Goal: Task Accomplishment & Management: Manage account settings

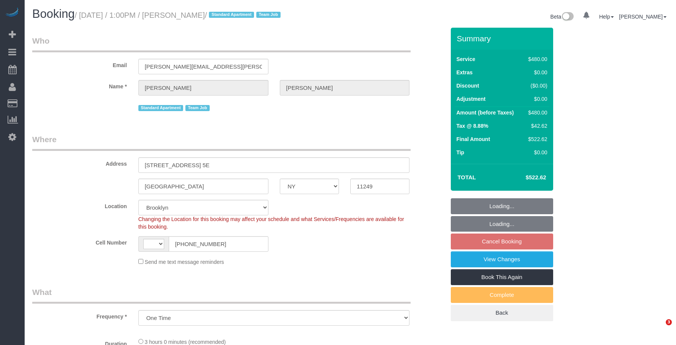
select select "NY"
select select "2"
select select "180"
select select "number:89"
select select "number:90"
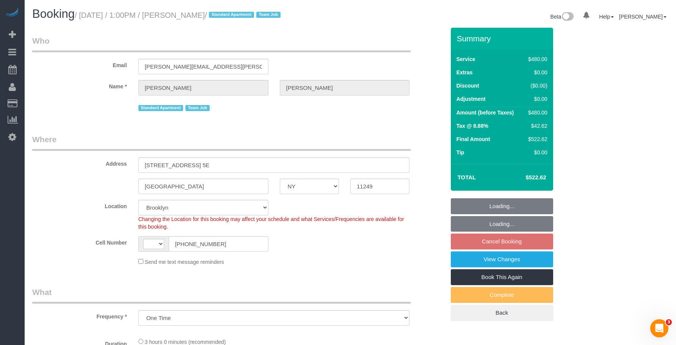
select select "number:15"
select select "number:7"
select select "string:[GEOGRAPHIC_DATA]"
select select "string:stripe-pm_1PK3kH4VGloSiKo7s3UYEN32"
select select "object:984"
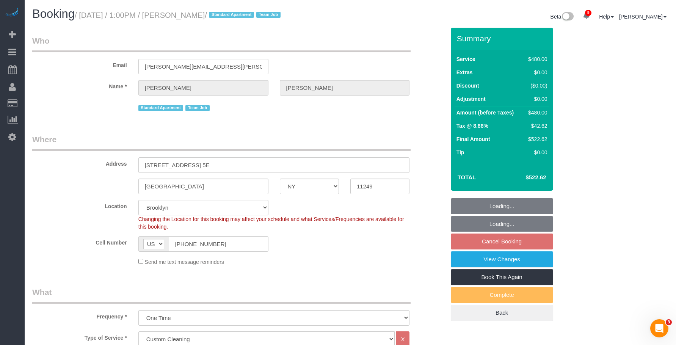
select select "spot6"
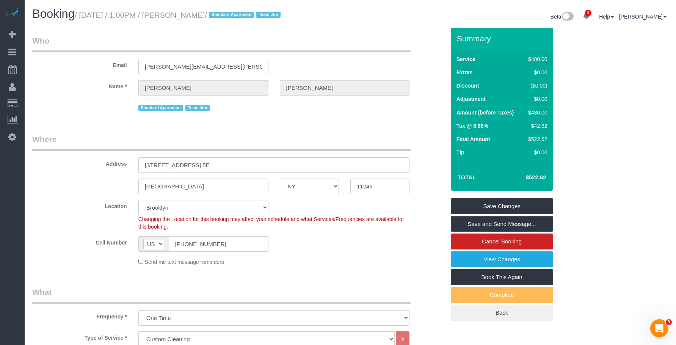
drag, startPoint x: 213, startPoint y: 64, endPoint x: 107, endPoint y: 69, distance: 105.5
click at [107, 69] on div "Email maren.orrell@gmail.com" at bounding box center [239, 54] width 424 height 39
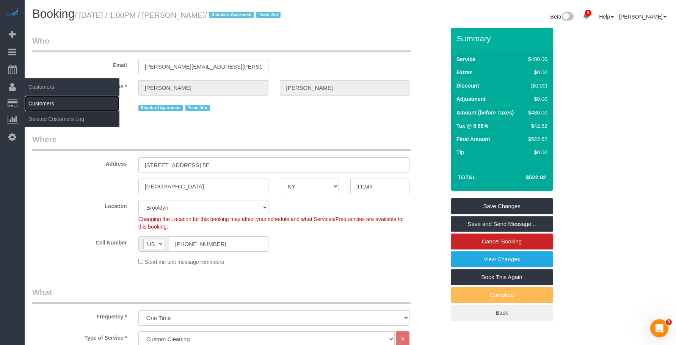
click at [40, 102] on link "Customers" at bounding box center [72, 103] width 95 height 15
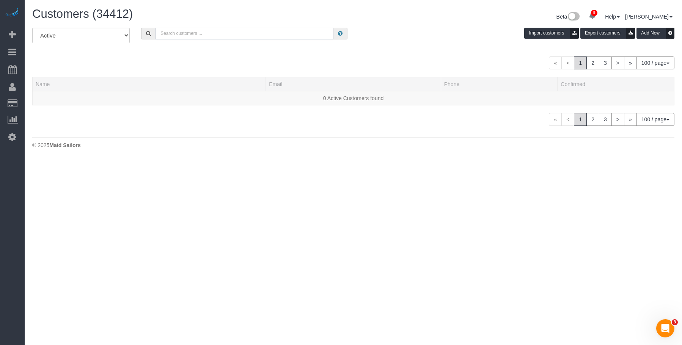
click at [272, 35] on input "text" at bounding box center [244, 34] width 178 height 12
paste input "[PERSON_NAME][EMAIL_ADDRESS][PERSON_NAME][DOMAIN_NAME]"
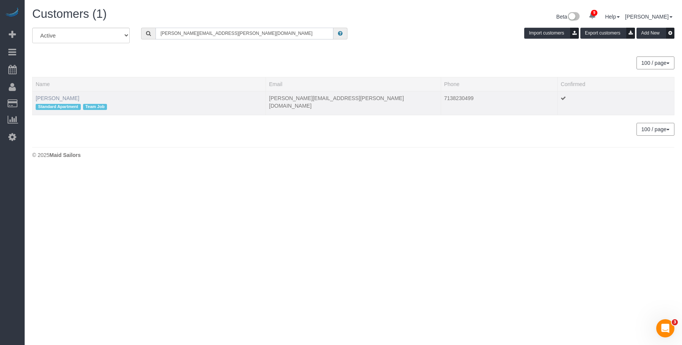
type input "[PERSON_NAME][EMAIL_ADDRESS][PERSON_NAME][DOMAIN_NAME]"
click at [58, 98] on link "Maren Orrell" at bounding box center [58, 98] width 44 height 6
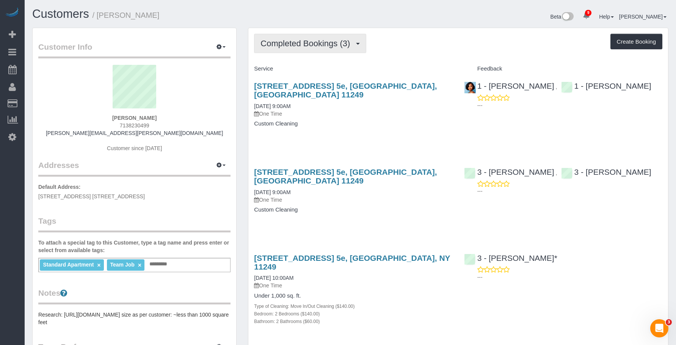
click at [311, 38] on button "Completed Bookings (3)" at bounding box center [310, 43] width 112 height 19
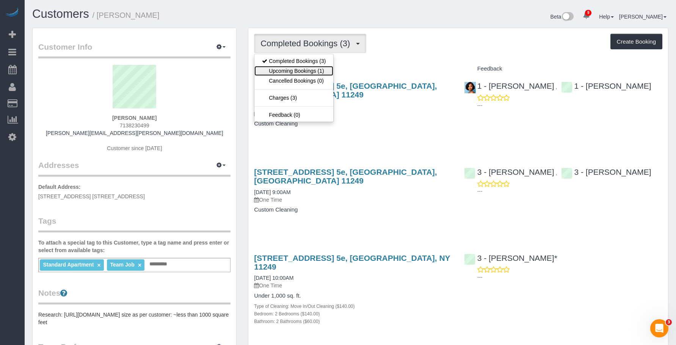
click at [291, 70] on link "Upcoming Bookings (1)" at bounding box center [293, 71] width 79 height 10
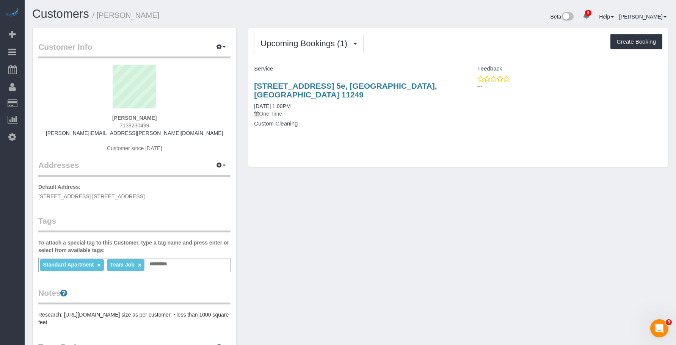
click at [402, 118] on div "90 North 5th Street, Apt. 5e, Brooklyn, NY 11249 08/19/2025 1:00PM One Time Cus…" at bounding box center [353, 108] width 210 height 67
click at [294, 44] on span "Upcoming Bookings (1)" at bounding box center [306, 43] width 91 height 9
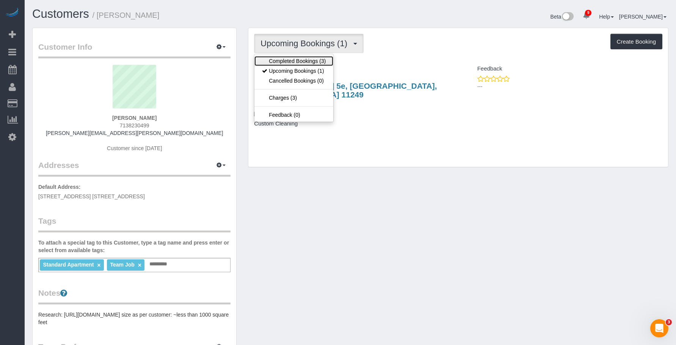
click at [290, 58] on link "Completed Bookings (3)" at bounding box center [293, 61] width 79 height 10
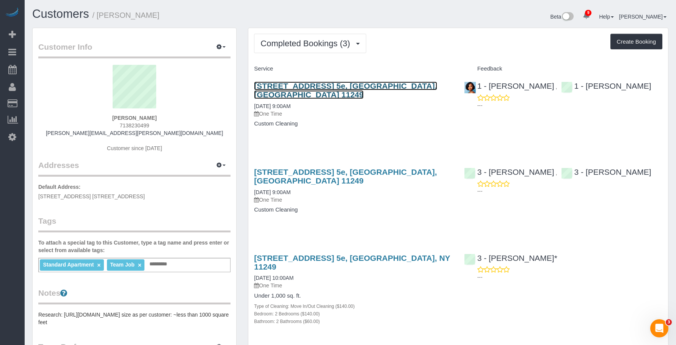
click at [403, 88] on link "90 North 5th Street, Apt. 5e, Brooklyn, NY 11249" at bounding box center [345, 90] width 183 height 17
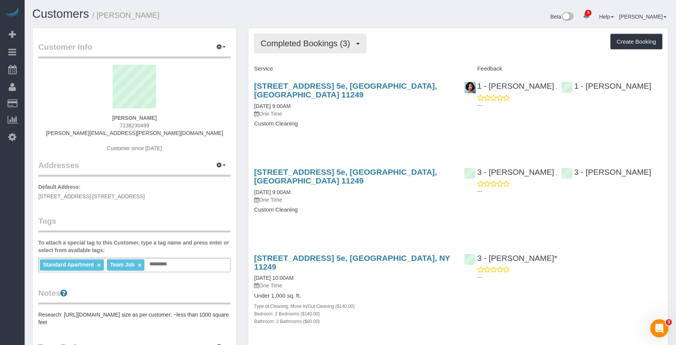
click at [320, 44] on span "Completed Bookings (3)" at bounding box center [307, 43] width 93 height 9
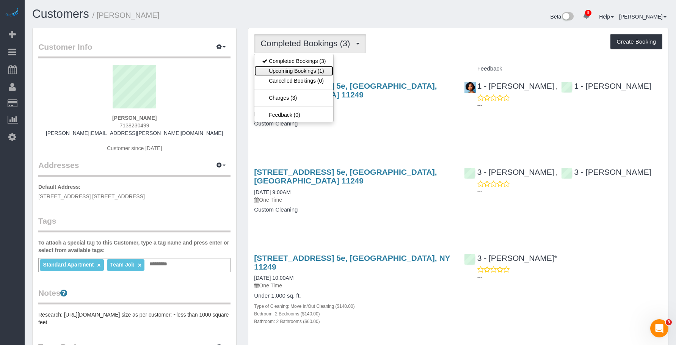
click at [306, 71] on link "Upcoming Bookings (1)" at bounding box center [293, 71] width 79 height 10
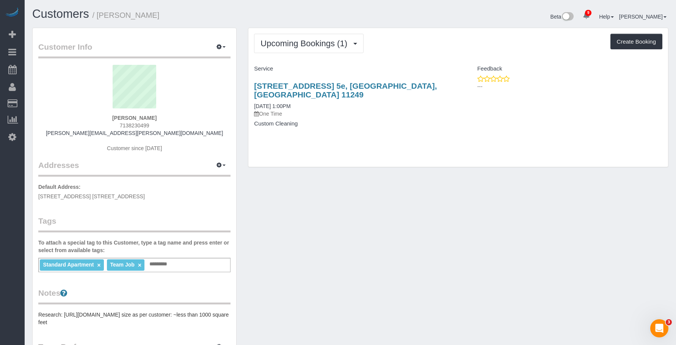
click at [381, 121] on div "90 North 5th Street, Apt. 5e, Brooklyn, NY 11249 08/19/2025 1:00PM One Time Cus…" at bounding box center [353, 108] width 210 height 67
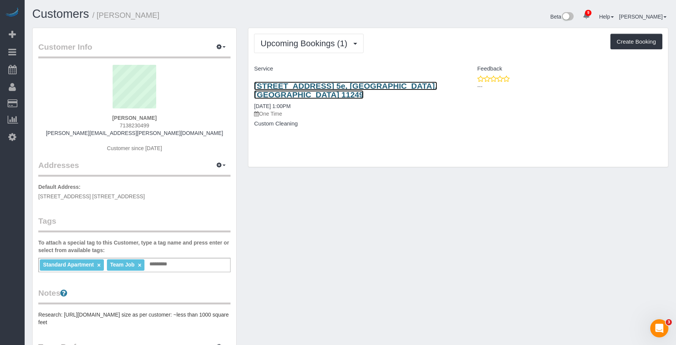
click at [406, 86] on link "90 North 5th Street, Apt. 5e, Brooklyn, NY 11249" at bounding box center [345, 90] width 183 height 17
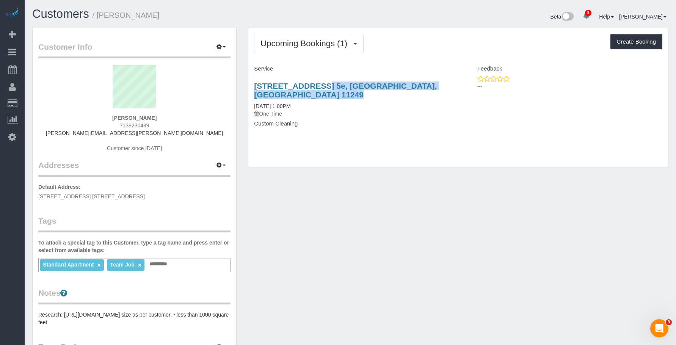
drag, startPoint x: 250, startPoint y: 82, endPoint x: 451, endPoint y: 81, distance: 200.6
click at [451, 81] on div "90 North 5th Street, Apt. 5e, Brooklyn, NY 11249 08/19/2025 1:00PM One Time Cus…" at bounding box center [353, 108] width 210 height 67
copy link "90 North 5th Street, Apt. 5e, Brooklyn, NY 11249"
drag, startPoint x: 436, startPoint y: 42, endPoint x: 441, endPoint y: 41, distance: 5.6
click at [436, 42] on div "Upcoming Bookings (1) Completed Bookings (3) Upcoming Bookings (1) Cancelled Bo…" at bounding box center [458, 43] width 408 height 19
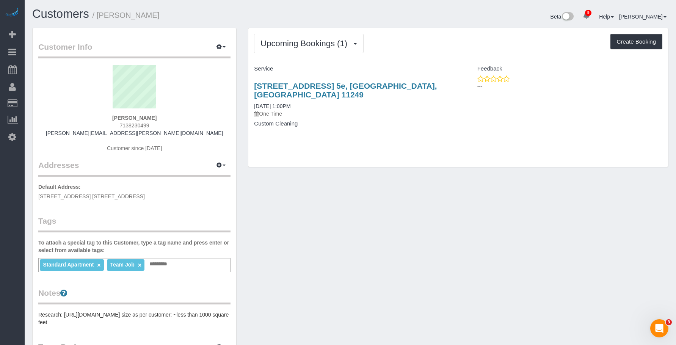
click at [155, 265] on input "text" at bounding box center [161, 264] width 26 height 10
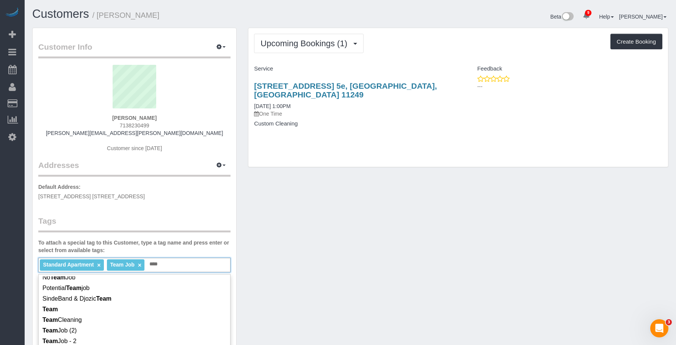
scroll to position [152, 0]
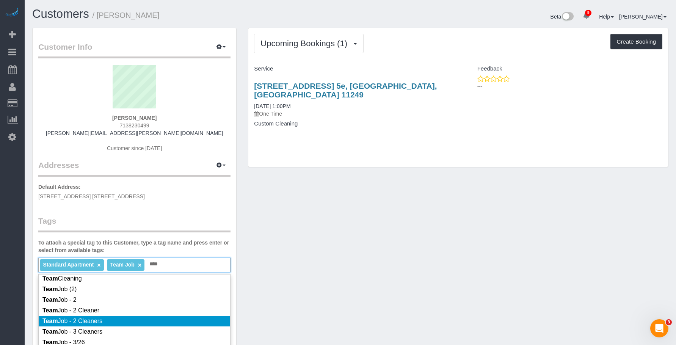
type input "****"
click at [126, 322] on li "Team Job - 2 Cleaners" at bounding box center [134, 321] width 191 height 11
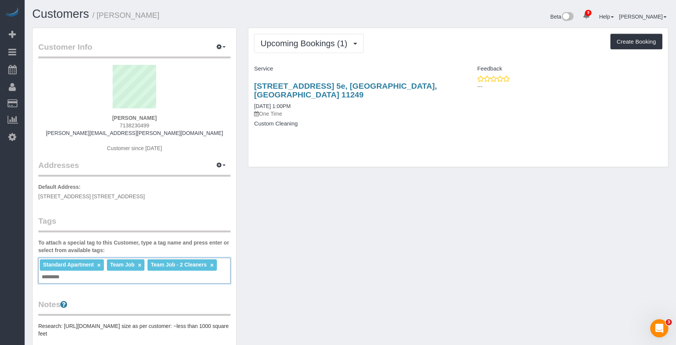
click at [140, 264] on link "×" at bounding box center [139, 265] width 3 height 6
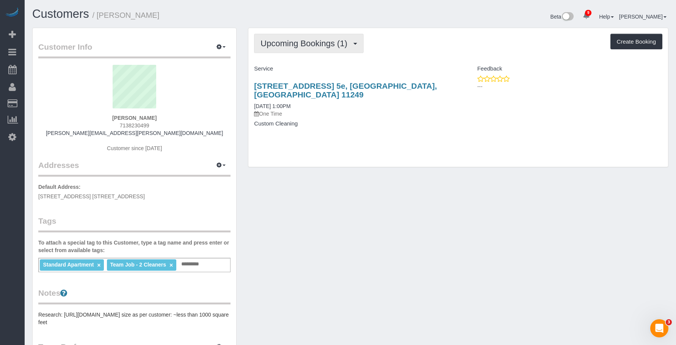
drag, startPoint x: 316, startPoint y: 41, endPoint x: 305, endPoint y: 72, distance: 32.6
click at [316, 41] on span "Upcoming Bookings (1)" at bounding box center [306, 43] width 91 height 9
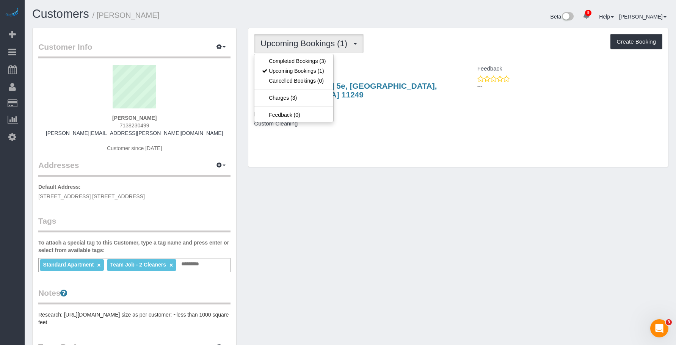
drag, startPoint x: 407, startPoint y: 52, endPoint x: 378, endPoint y: 99, distance: 55.2
click at [408, 52] on div "Upcoming Bookings (1) Completed Bookings (3) Upcoming Bookings (1) Cancelled Bo…" at bounding box center [458, 43] width 408 height 19
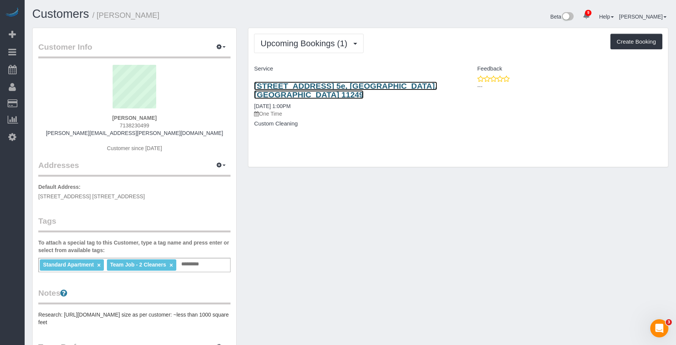
click at [399, 86] on link "90 North 5th Street, Apt. 5e, Brooklyn, NY 11249" at bounding box center [345, 90] width 183 height 17
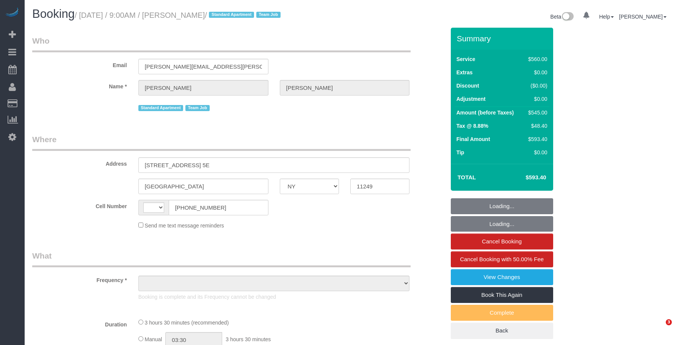
select select "NY"
select select "string:US"
select select "number:89"
select select "number:90"
select select "number:15"
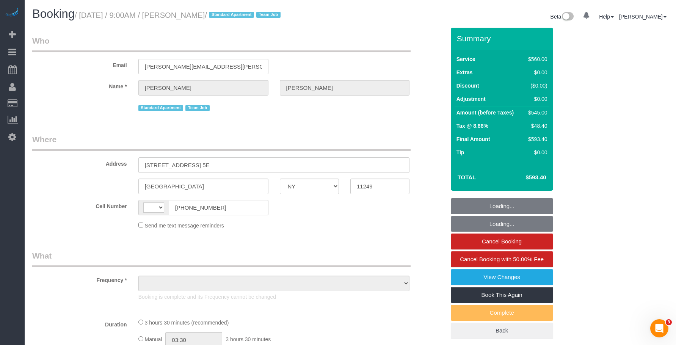
select select "number:7"
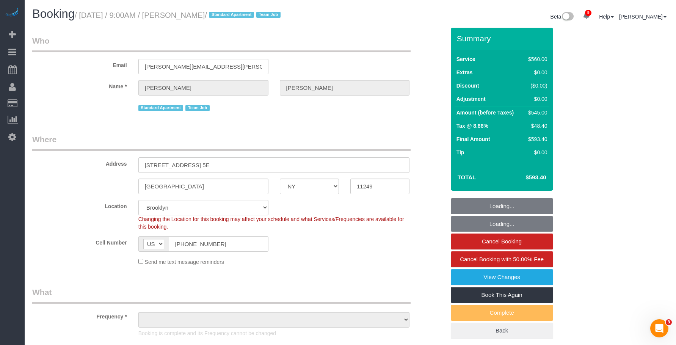
select select "string:stripe-pm_1PK3kH4VGloSiKo7s3UYEN32"
select select "2"
select select "210"
select select "object:994"
select select "spot1"
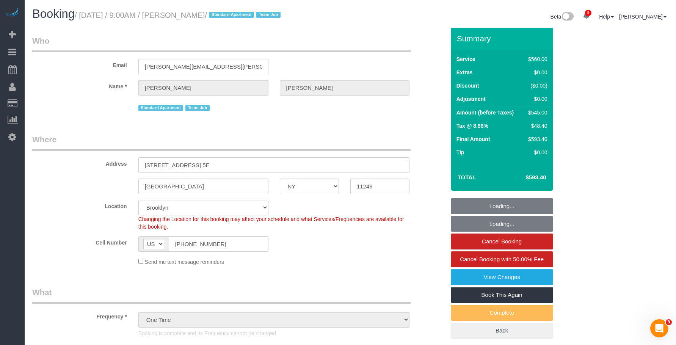
select select "object:1415"
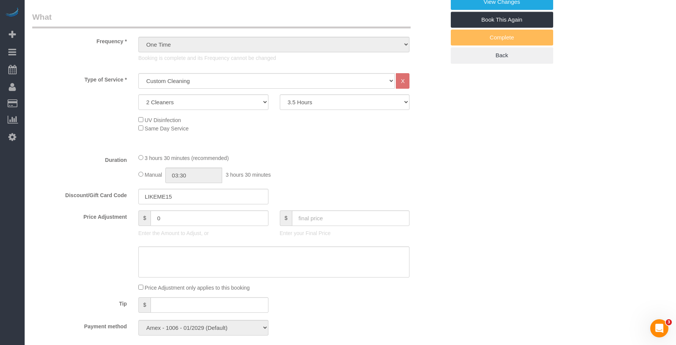
scroll to position [303, 0]
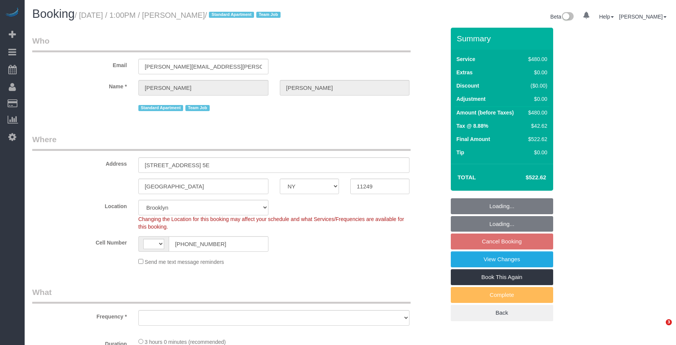
select select "NY"
select select "number:89"
select select "number:90"
select select "number:15"
select select "number:7"
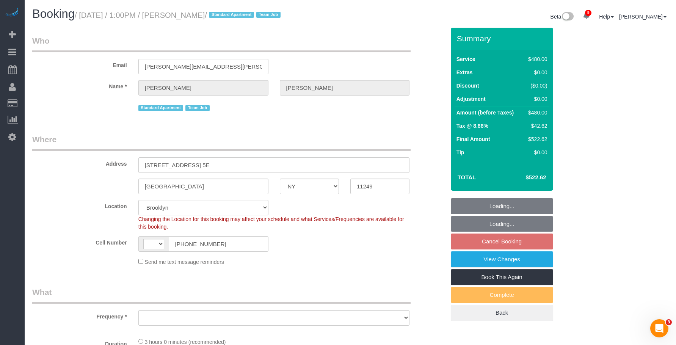
select select "string:[GEOGRAPHIC_DATA]"
select select "string:stripe-pm_1PK3kH4VGloSiKo7s3UYEN32"
select select "spot6"
drag, startPoint x: 355, startPoint y: 30, endPoint x: 371, endPoint y: 133, distance: 104.8
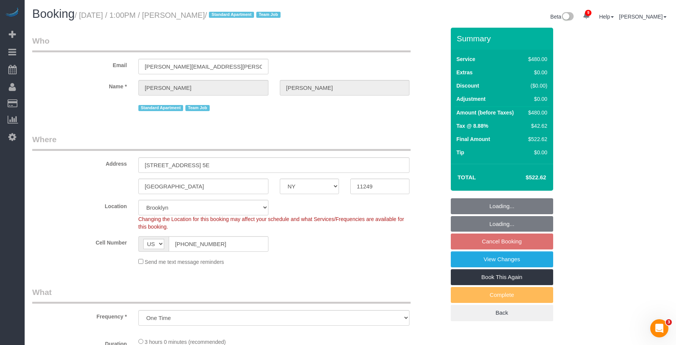
select select "object:851"
select select "2"
select select "180"
select select "object:1380"
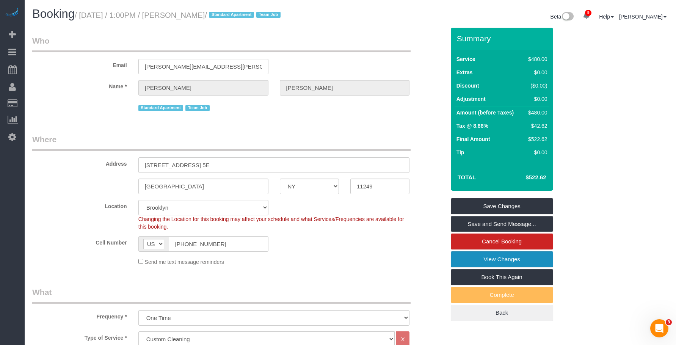
click at [461, 257] on link "View Changes" at bounding box center [502, 259] width 102 height 16
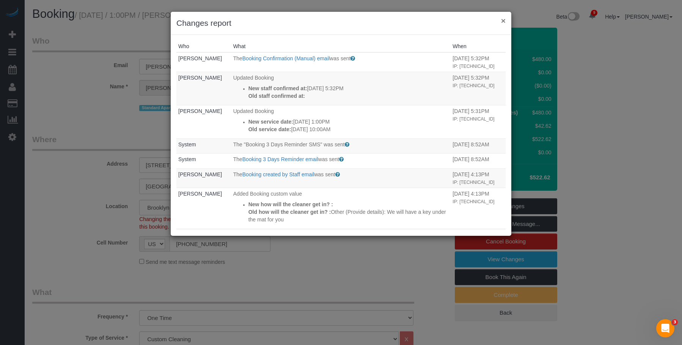
click at [505, 20] on button "×" at bounding box center [503, 21] width 5 height 8
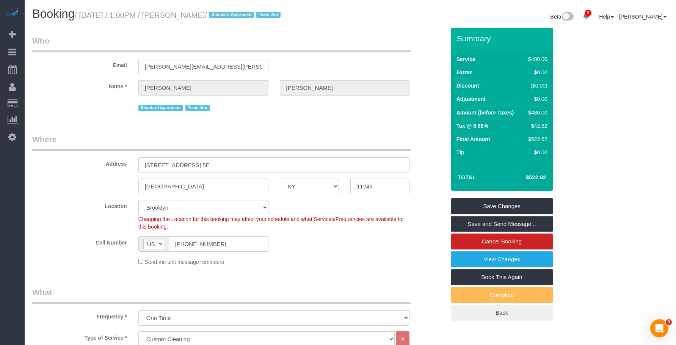
drag, startPoint x: 223, startPoint y: 247, endPoint x: 111, endPoint y: 244, distance: 112.7
click at [109, 244] on div "Cell Number AF AL DZ AD AO AI AQ AG AR AM AW AU AT AZ BS BH BD BB BY BE BZ BJ B…" at bounding box center [239, 244] width 424 height 16
click at [481, 261] on link "View Changes" at bounding box center [502, 259] width 102 height 16
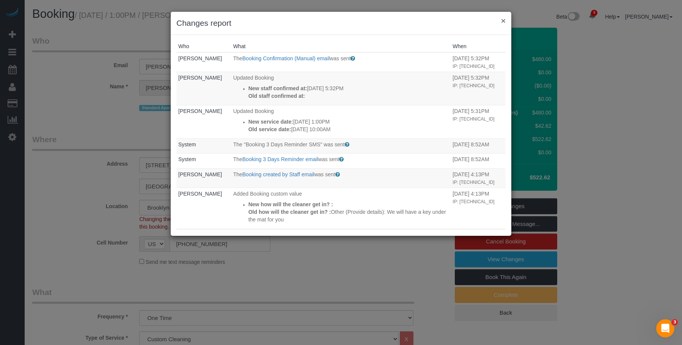
click at [502, 17] on button "×" at bounding box center [503, 21] width 5 height 8
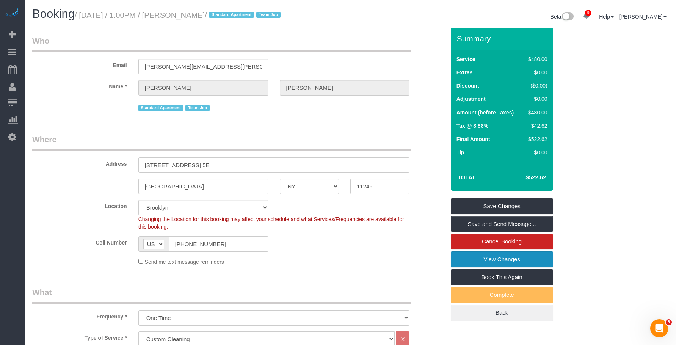
click at [466, 256] on link "View Changes" at bounding box center [502, 259] width 102 height 16
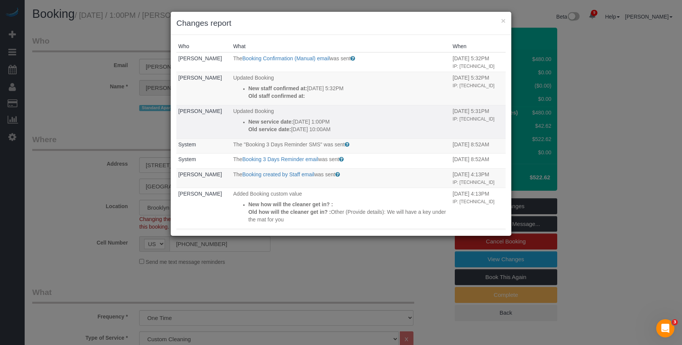
drag, startPoint x: 289, startPoint y: 129, endPoint x: 347, endPoint y: 129, distance: 58.0
click at [347, 126] on p "New service date: 08/19/2025 1:00PM" at bounding box center [348, 122] width 201 height 8
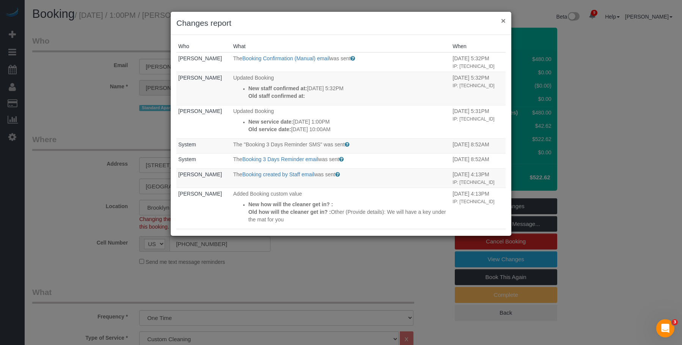
click at [503, 19] on button "×" at bounding box center [503, 21] width 5 height 8
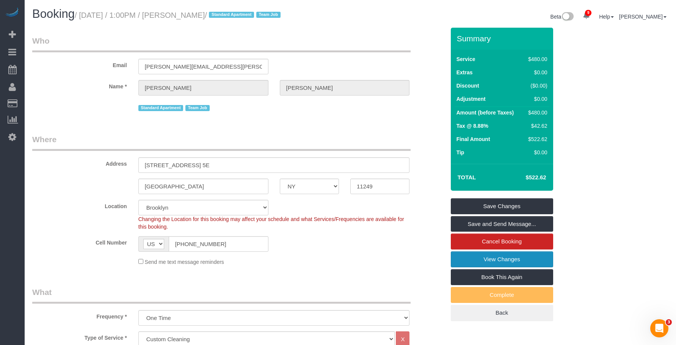
click at [476, 258] on link "View Changes" at bounding box center [502, 259] width 102 height 16
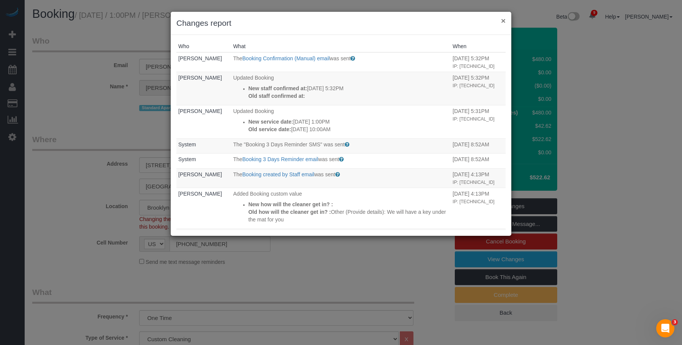
drag, startPoint x: 503, startPoint y: 20, endPoint x: 496, endPoint y: 19, distance: 7.3
click at [503, 20] on button "×" at bounding box center [503, 21] width 5 height 8
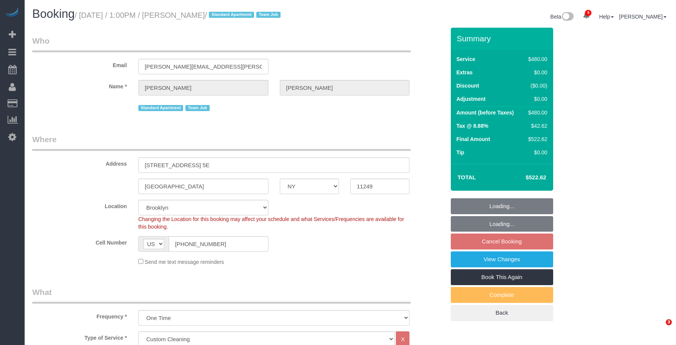
select select "NY"
select select "2"
select select "180"
select select "string:stripe-pm_1PK3kH4VGloSiKo7s3UYEN32"
select select "spot6"
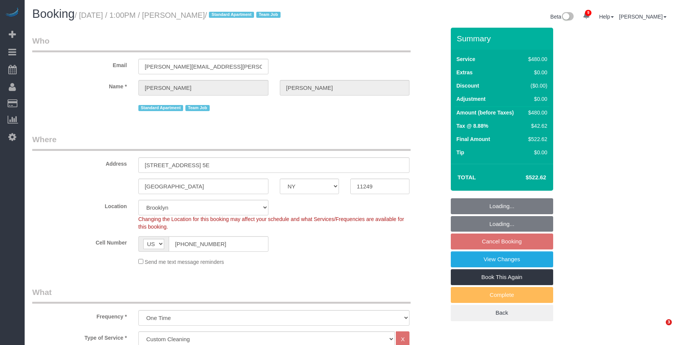
select select "number:89"
select select "number:90"
select select "number:15"
select select "number:7"
select select "NY"
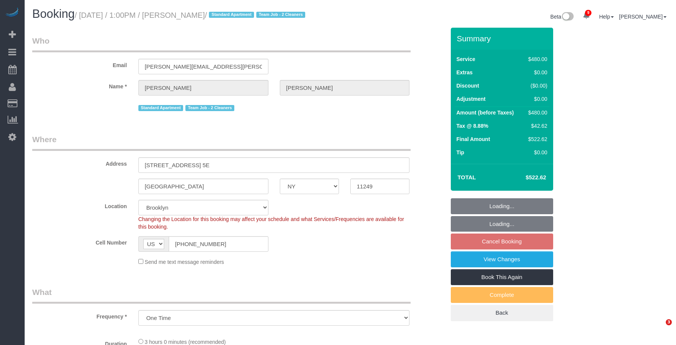
select select "number:89"
select select "number:90"
select select "number:15"
select select "number:7"
select select "object:979"
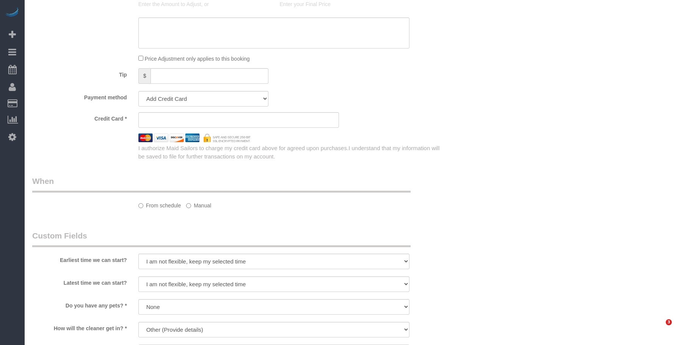
select select "string:stripe-pm_1PK3kH4VGloSiKo7s3UYEN32"
select select "2"
select select "180"
select select "spot6"
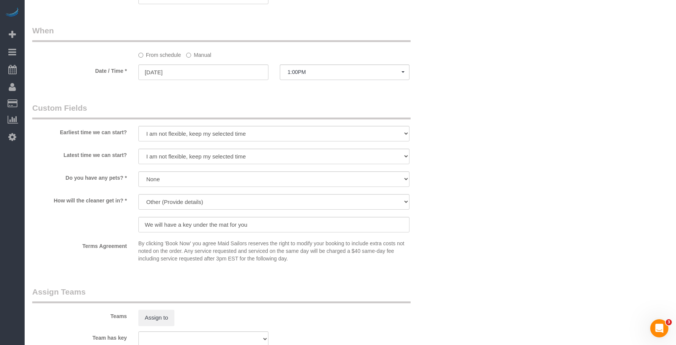
scroll to position [683, 0]
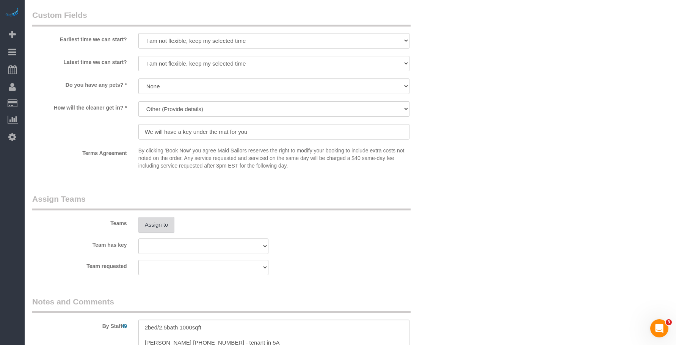
click at [149, 222] on button "Assign to" at bounding box center [156, 225] width 36 height 16
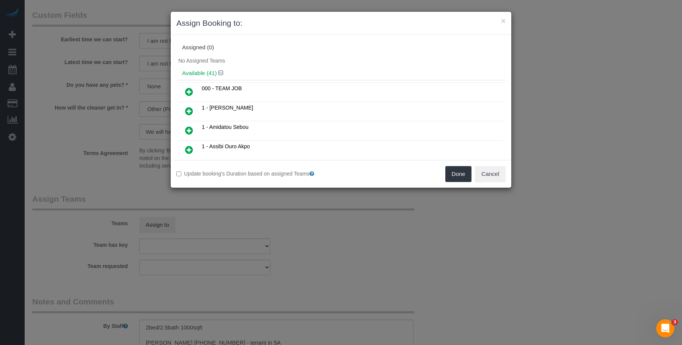
click at [190, 92] on icon at bounding box center [189, 91] width 8 height 9
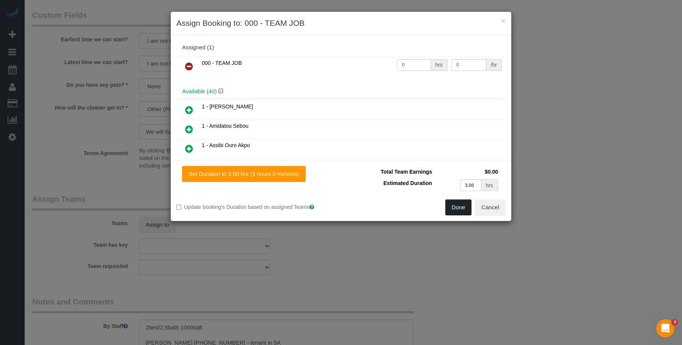
click at [458, 208] on button "Done" at bounding box center [458, 207] width 27 height 16
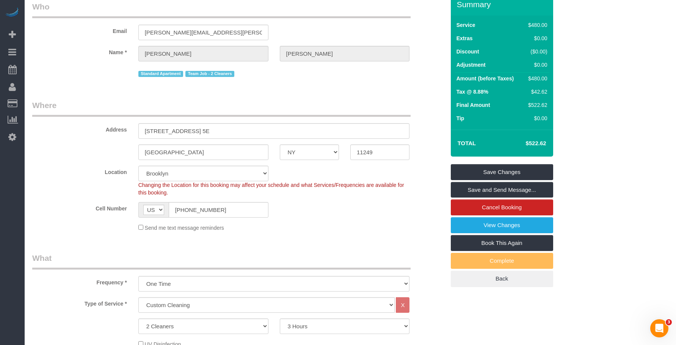
scroll to position [0, 0]
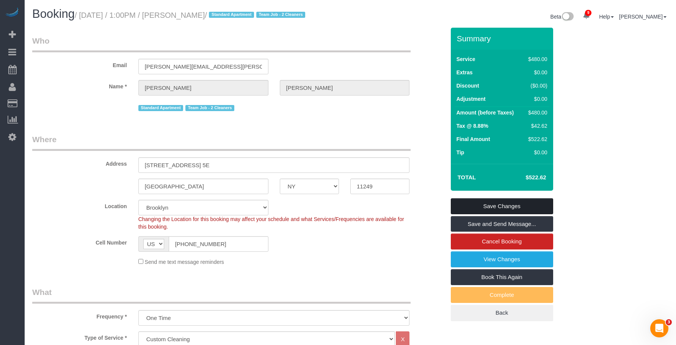
click at [532, 204] on link "Save Changes" at bounding box center [502, 206] width 102 height 16
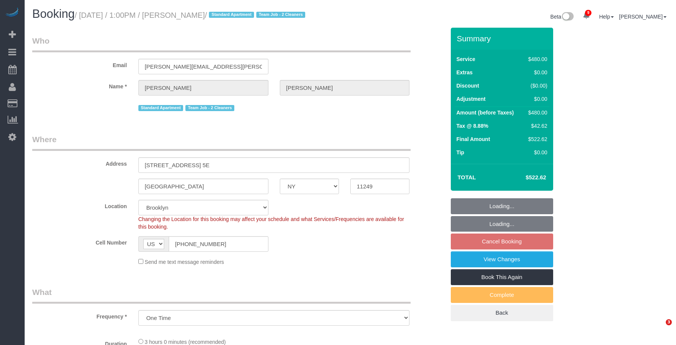
select select "NY"
select select "object:840"
select select "string:stripe-pm_1PK3kH4VGloSiKo7s3UYEN32"
select select "2"
select select "180"
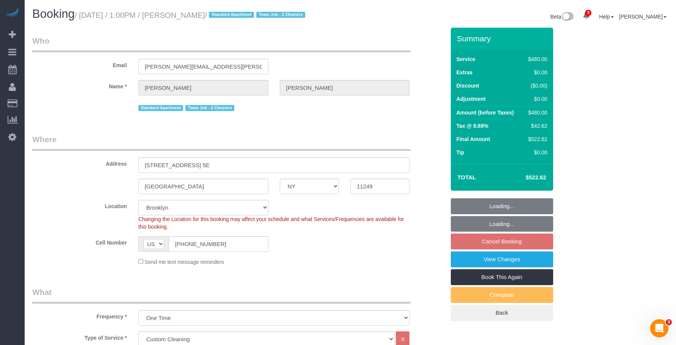
select select "spot6"
select select "number:89"
select select "number:90"
select select "number:15"
select select "number:7"
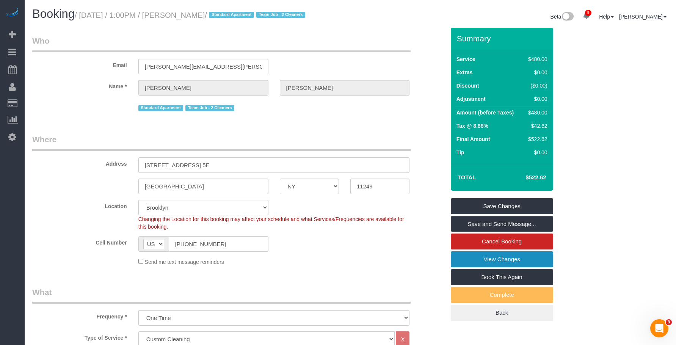
click at [536, 257] on link "View Changes" at bounding box center [502, 259] width 102 height 16
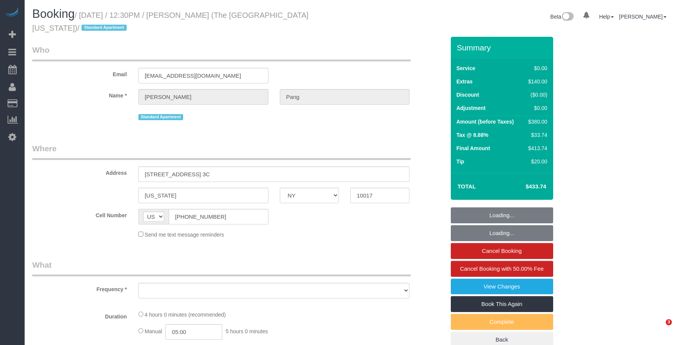
select select "NY"
select select "object:680"
select select "string:stripe-pm_1RvKcy4VGloSiKo75ga4ZeJF"
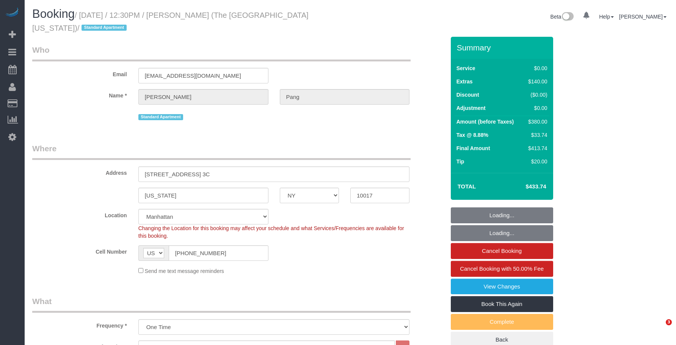
select select "object:1427"
select select "1"
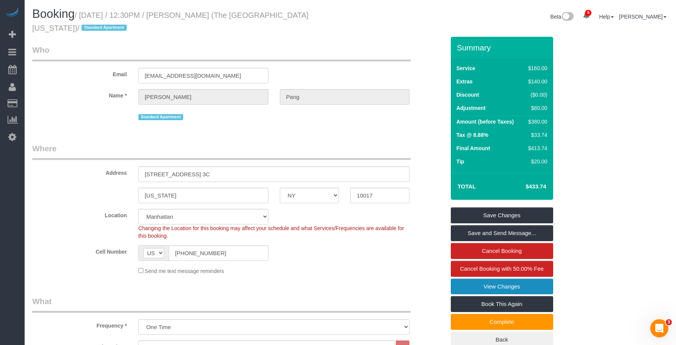
click at [480, 284] on link "View Changes" at bounding box center [502, 287] width 102 height 16
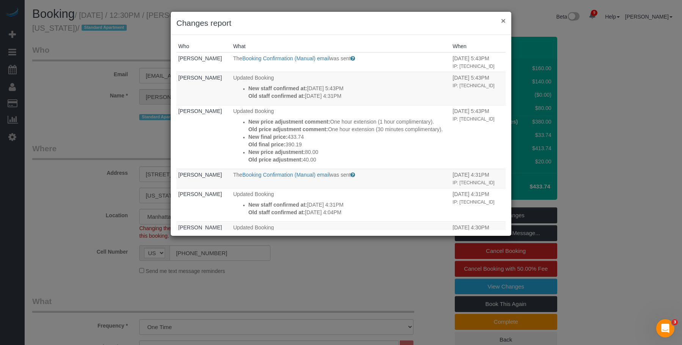
click at [502, 20] on button "×" at bounding box center [503, 21] width 5 height 8
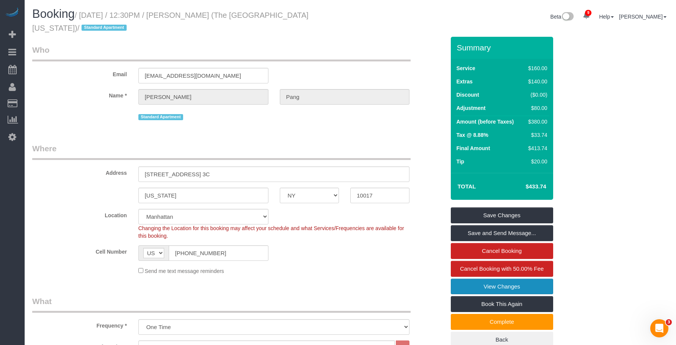
click at [465, 287] on link "View Changes" at bounding box center [502, 287] width 102 height 16
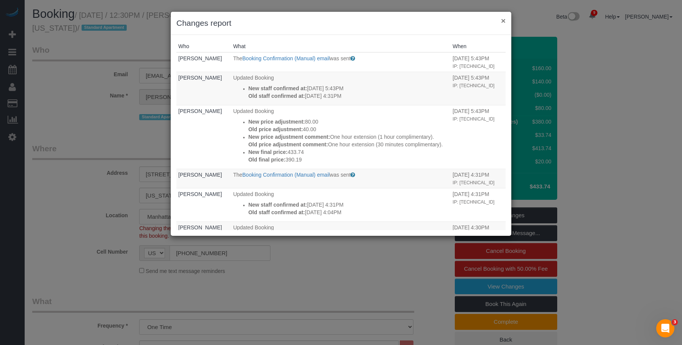
click at [504, 22] on button "×" at bounding box center [503, 21] width 5 height 8
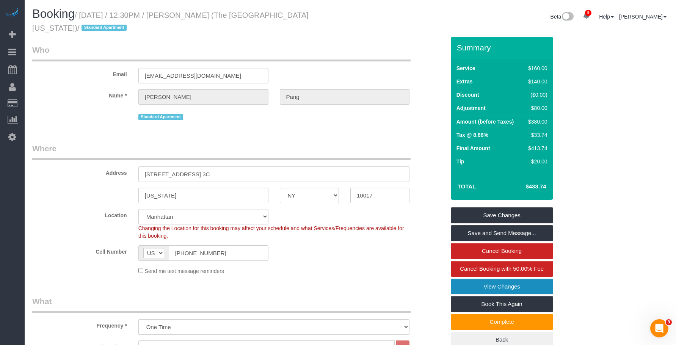
click at [468, 289] on link "View Changes" at bounding box center [502, 287] width 102 height 16
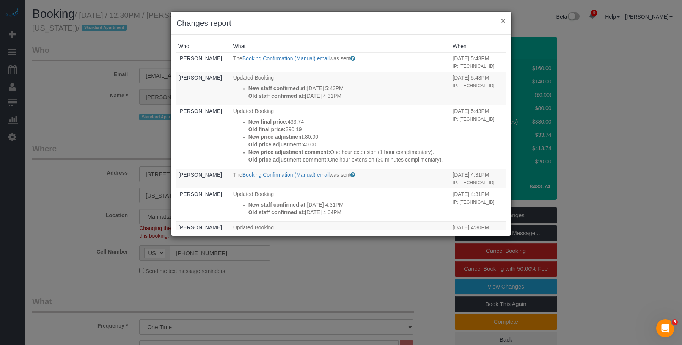
click at [501, 18] on button "×" at bounding box center [503, 21] width 5 height 8
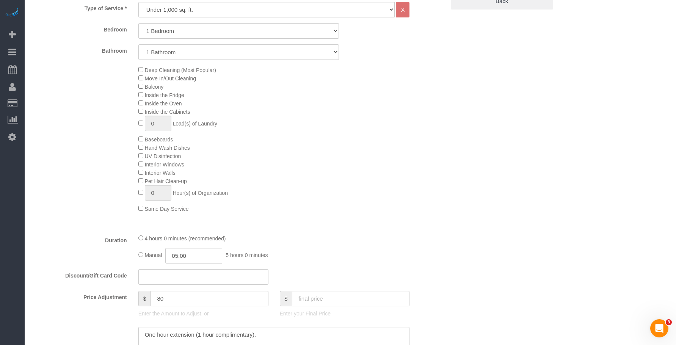
scroll to position [417, 0]
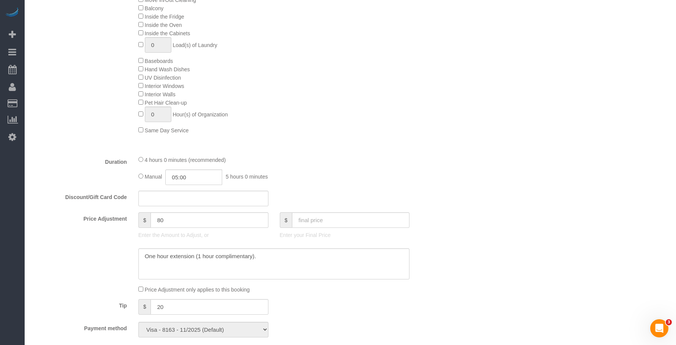
click at [439, 178] on div "Duration 4 hours 0 minutes (recommended) Manual 05:00 5 hours 0 minutes" at bounding box center [239, 170] width 424 height 30
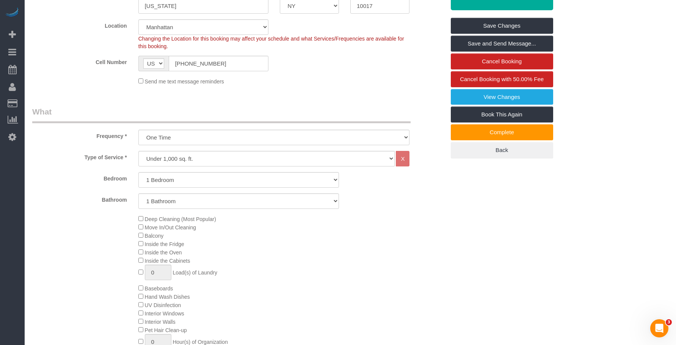
scroll to position [0, 0]
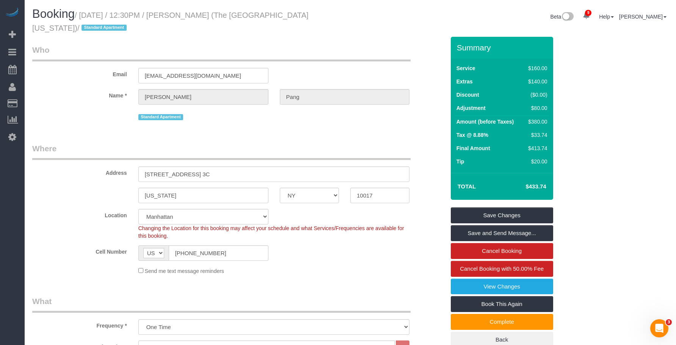
click at [273, 148] on legend "Where" at bounding box center [221, 151] width 378 height 17
click at [464, 291] on link "View Changes" at bounding box center [502, 287] width 102 height 16
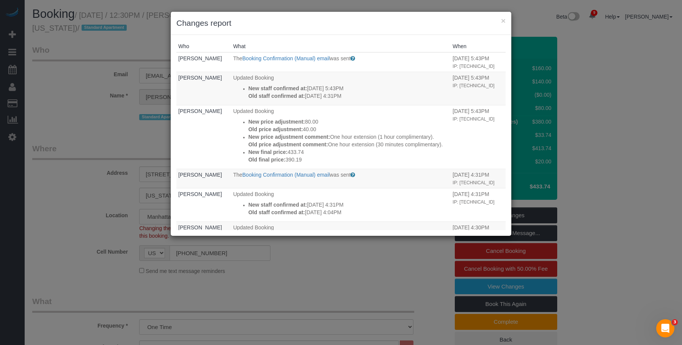
drag, startPoint x: 505, startPoint y: 22, endPoint x: 549, endPoint y: 74, distance: 68.1
click at [505, 22] on div "× Changes report" at bounding box center [341, 23] width 341 height 23
click at [502, 20] on button "×" at bounding box center [503, 21] width 5 height 8
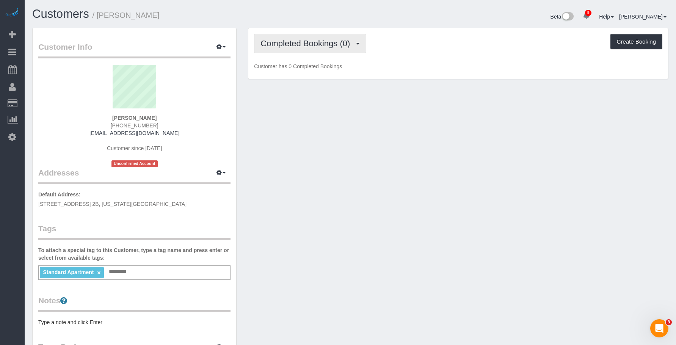
drag, startPoint x: 290, startPoint y: 45, endPoint x: 286, endPoint y: 74, distance: 29.9
click at [291, 45] on span "Completed Bookings (0)" at bounding box center [307, 43] width 93 height 9
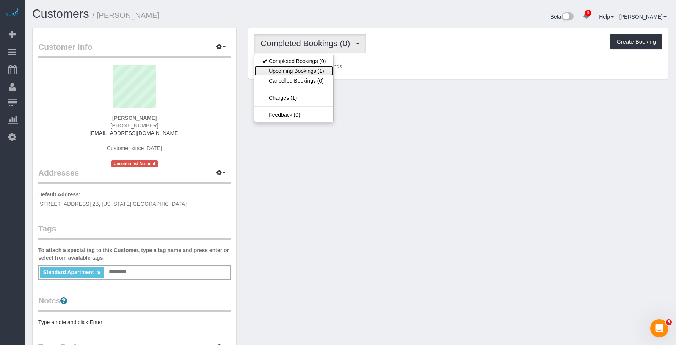
click at [295, 72] on link "Upcoming Bookings (1)" at bounding box center [293, 71] width 79 height 10
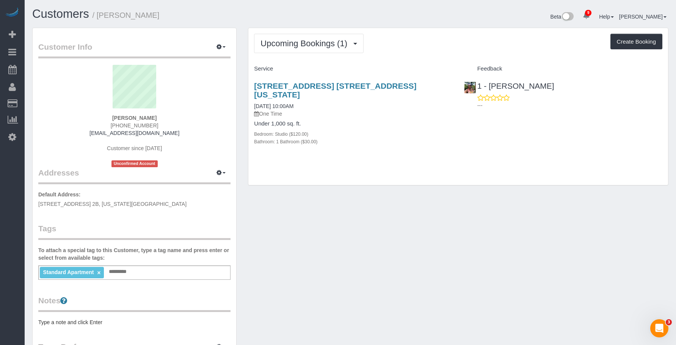
click at [397, 138] on div "Bathroom: 1 Bathroom ($30.00)" at bounding box center [353, 142] width 198 height 8
drag, startPoint x: 249, startPoint y: 81, endPoint x: 444, endPoint y: 89, distance: 195.5
click at [444, 89] on div "Upcoming Bookings (1) Completed Bookings (0) Upcoming Bookings (1) Cancelled Bo…" at bounding box center [458, 111] width 432 height 166
copy link "8 West 75th Street, Apt. 2b, New York, NY 10023"
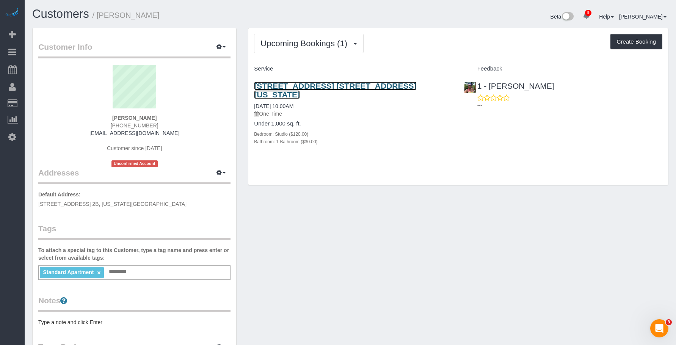
click at [327, 84] on link "8 West 75th Street, Apt. 2b, New York, NY 10023" at bounding box center [335, 90] width 162 height 17
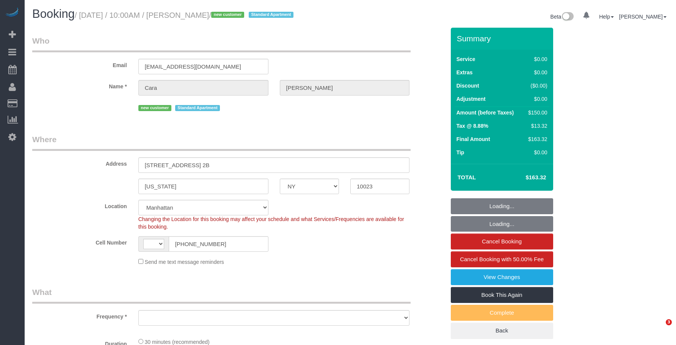
select select "NY"
select select "string:[GEOGRAPHIC_DATA]"
select select "object:711"
select select "string:stripe-pm_1RwUnk4VGloSiKo7UfcnHBS6"
select select "object:1422"
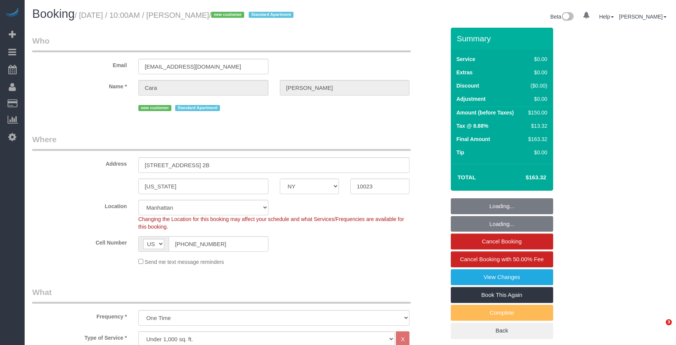
select select "spot1"
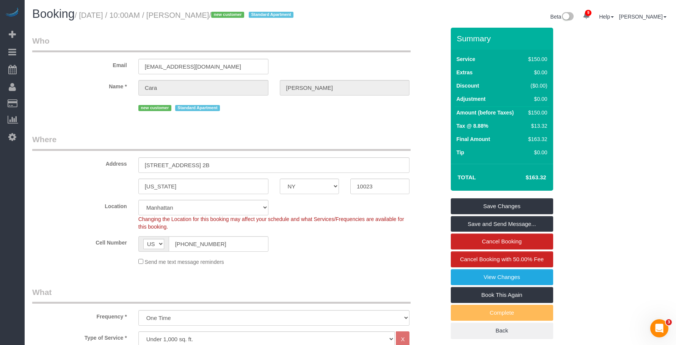
drag, startPoint x: 181, startPoint y: 17, endPoint x: 223, endPoint y: 20, distance: 41.8
click at [223, 20] on h1 "Booking / [DATE] / 10:00AM / [PERSON_NAME] / new customer Standard Apartment" at bounding box center [188, 14] width 312 height 13
copy small "[PERSON_NAME]"
click at [497, 279] on link "View Changes" at bounding box center [502, 277] width 102 height 16
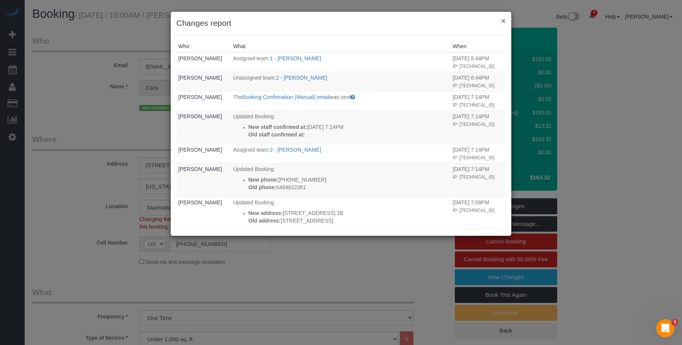
click at [503, 21] on button "×" at bounding box center [503, 21] width 5 height 8
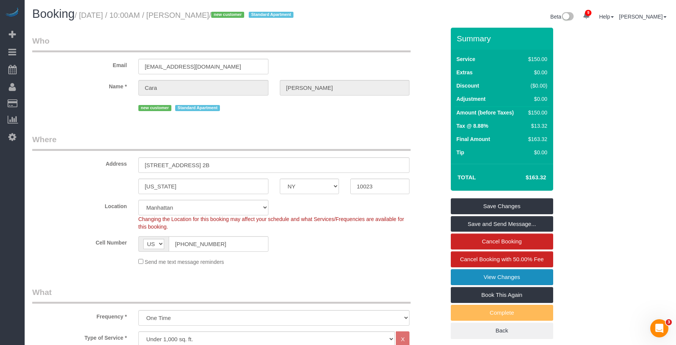
copy small "[PERSON_NAME]"
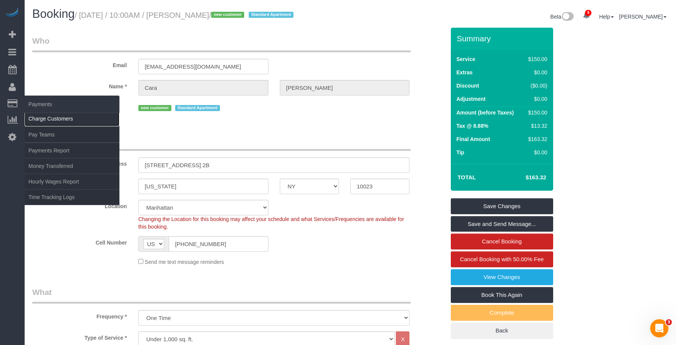
drag, startPoint x: 63, startPoint y: 116, endPoint x: 69, endPoint y: 113, distance: 6.8
click at [63, 116] on link "Charge Customers" at bounding box center [72, 118] width 95 height 15
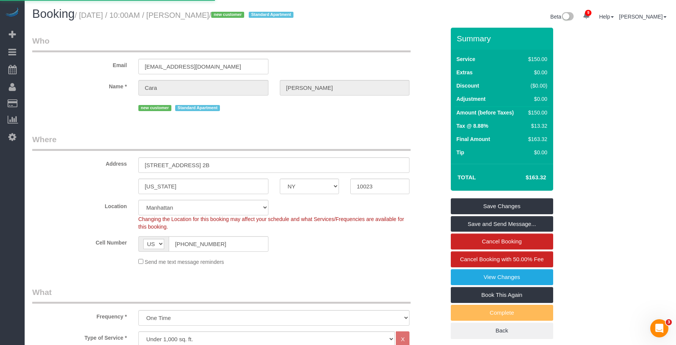
select select
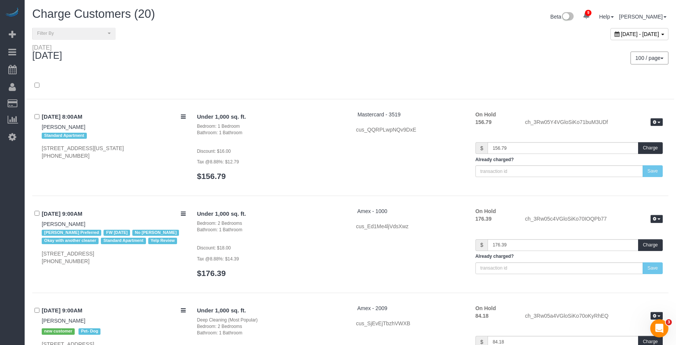
scroll to position [819, 0]
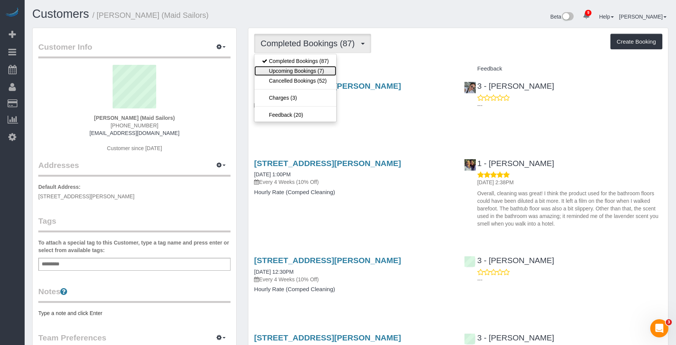
click at [295, 70] on link "Upcoming Bookings (7)" at bounding box center [295, 71] width 82 height 10
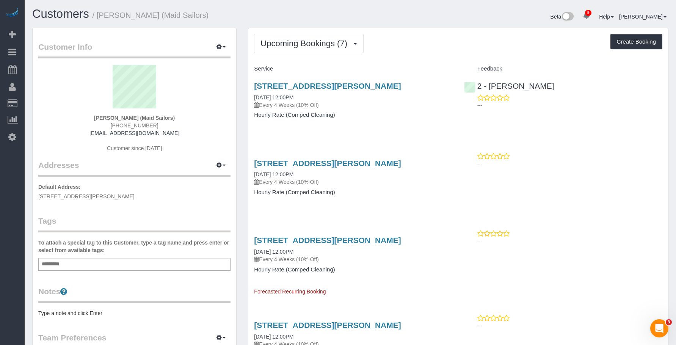
click at [384, 103] on p "Every 4 Weeks (10% Off)" at bounding box center [353, 105] width 198 height 8
click at [400, 86] on link "[STREET_ADDRESS][PERSON_NAME]" at bounding box center [327, 86] width 147 height 9
click at [287, 44] on span "Upcoming Bookings (7)" at bounding box center [306, 43] width 91 height 9
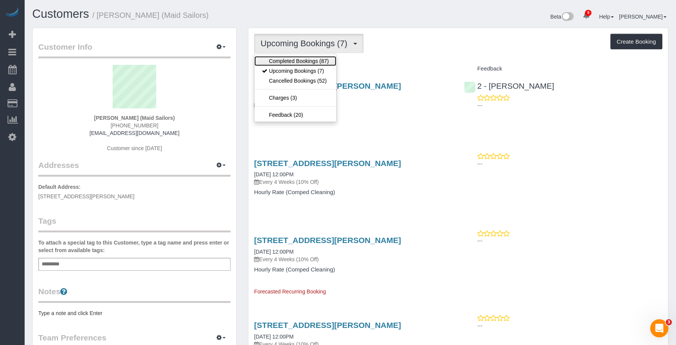
click at [287, 57] on link "Completed Bookings (87)" at bounding box center [295, 61] width 82 height 10
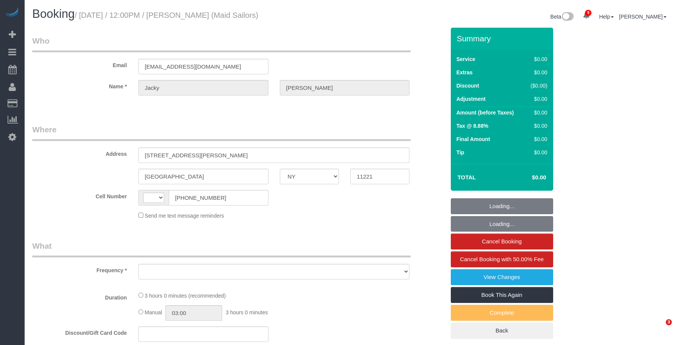
select select "NY"
select select "string:US"
select select "number:89"
select select "number:90"
select select "number:15"
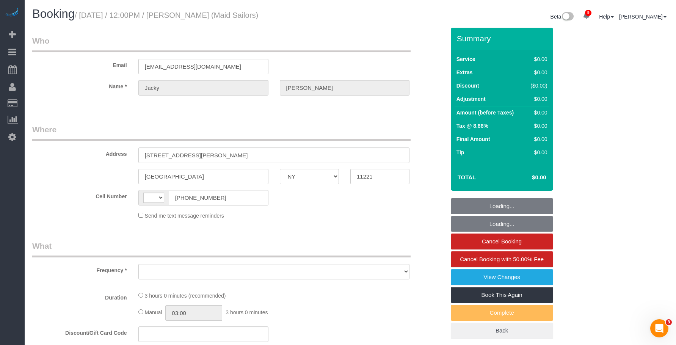
select select "number:5"
select select "number:21"
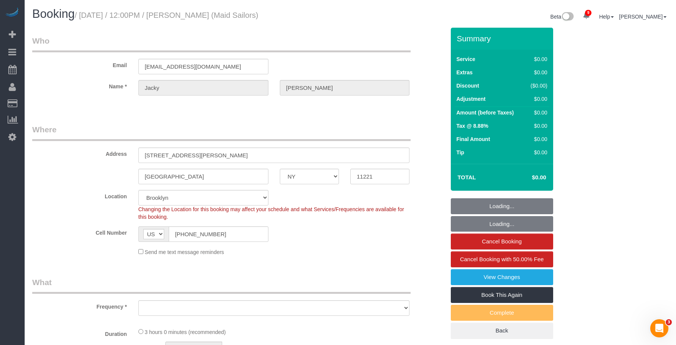
click at [325, 16] on h1 "Booking / August 16, 2025 / 12:00PM / Jacky Xu (Maid Sailors)" at bounding box center [188, 14] width 312 height 13
select select "object:854"
select select "180"
select select "spot1"
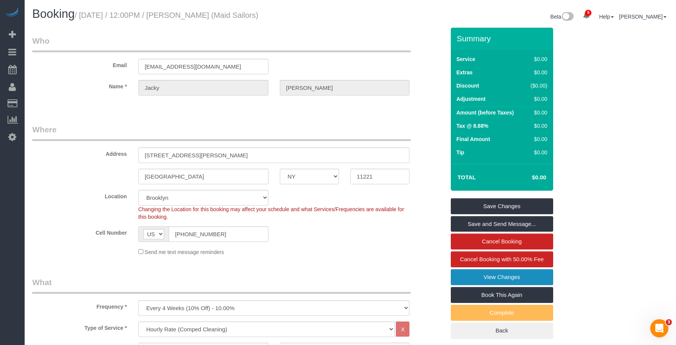
click at [532, 276] on link "View Changes" at bounding box center [502, 277] width 102 height 16
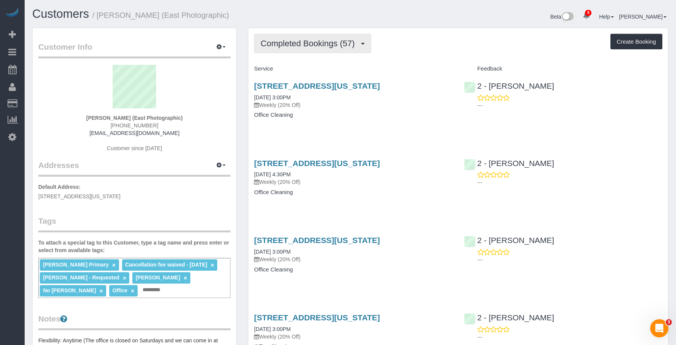
drag, startPoint x: 305, startPoint y: 41, endPoint x: 301, endPoint y: 70, distance: 29.1
click at [305, 41] on span "Completed Bookings (57)" at bounding box center [310, 43] width 98 height 9
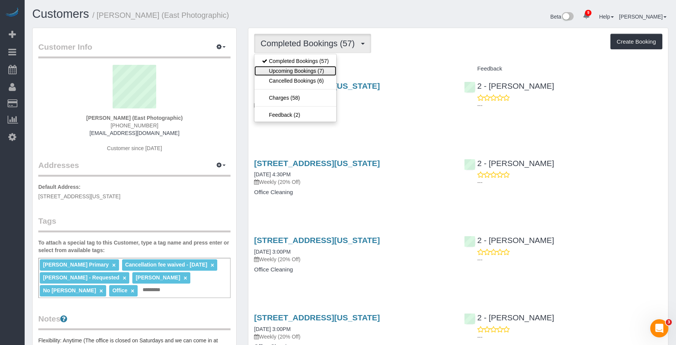
click at [301, 70] on link "Upcoming Bookings (7)" at bounding box center [295, 71] width 82 height 10
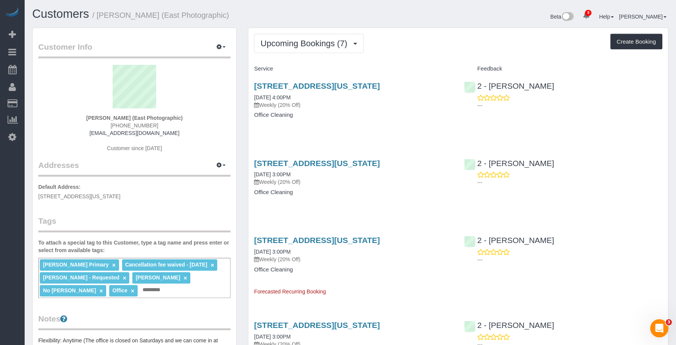
click at [429, 278] on div "401 Broadway, Suite 908, New York, NY 10013 08/30/2025 3:00PM Weekly (20% Off) …" at bounding box center [353, 262] width 210 height 66
click at [323, 240] on link "401 Broadway, Suite 908, New York, NY 10013" at bounding box center [317, 240] width 126 height 9
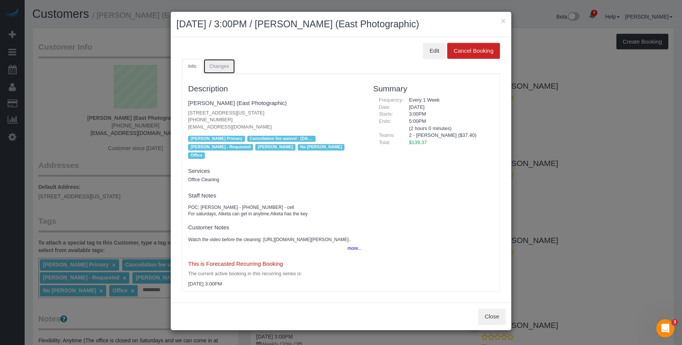
click at [226, 61] on link "Changes" at bounding box center [219, 67] width 32 height 16
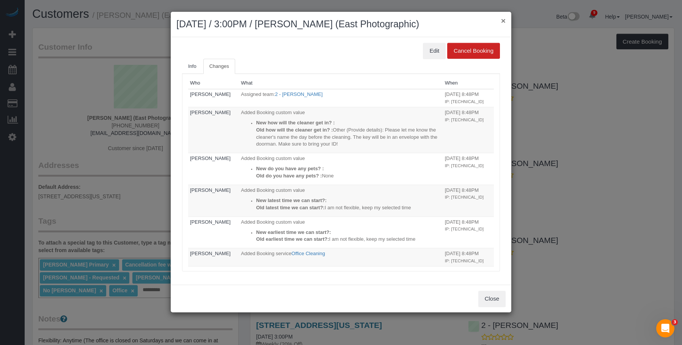
click at [505, 20] on button "×" at bounding box center [503, 21] width 5 height 8
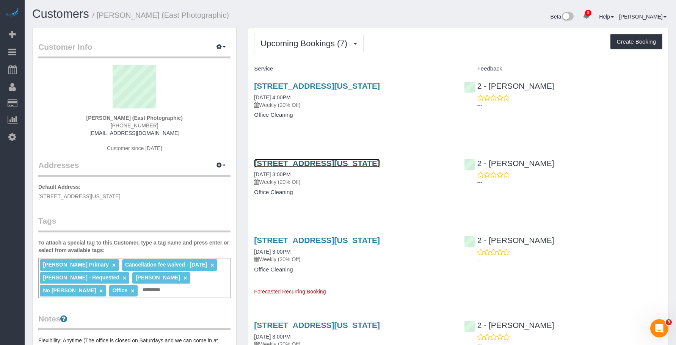
click at [359, 162] on link "401 Broadway, Suite 908, New York, NY 10013" at bounding box center [317, 163] width 126 height 9
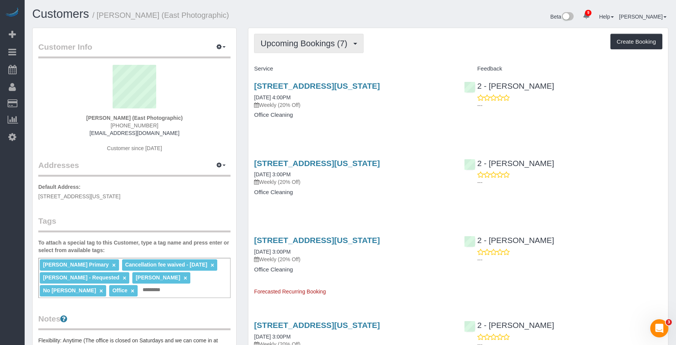
click at [304, 41] on span "Upcoming Bookings (7)" at bounding box center [306, 43] width 91 height 9
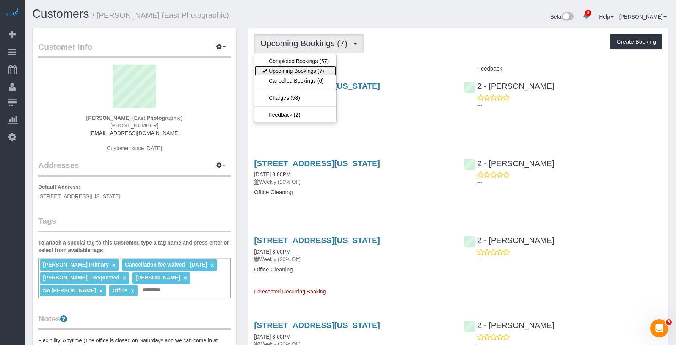
click at [293, 73] on link "Upcoming Bookings (7)" at bounding box center [295, 71] width 82 height 10
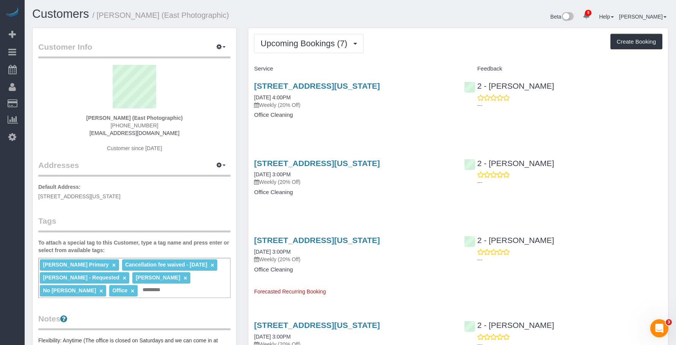
click at [372, 202] on div "401 Broadway, Suite 908, New York, NY 10013 08/23/2025 3:00PM Weekly (20% Off) …" at bounding box center [353, 181] width 210 height 58
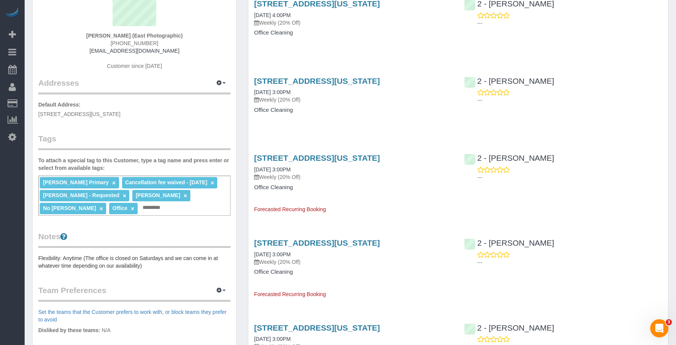
scroll to position [38, 0]
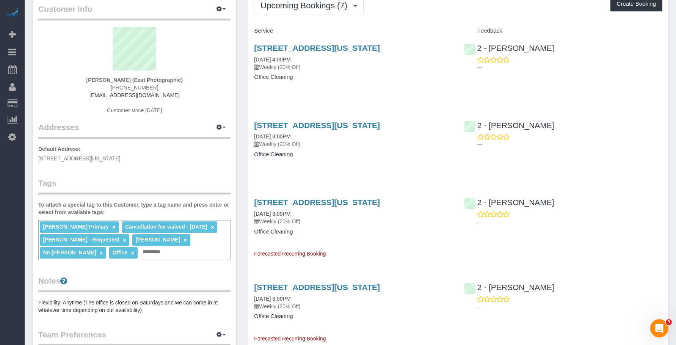
click at [408, 257] on div "401 Broadway, Suite 908, New York, NY 10013 08/30/2025 3:00PM Weekly (20% Off) …" at bounding box center [353, 224] width 210 height 66
click at [360, 44] on link "401 Broadway, Suite 908, New York, NY 10013" at bounding box center [317, 48] width 126 height 9
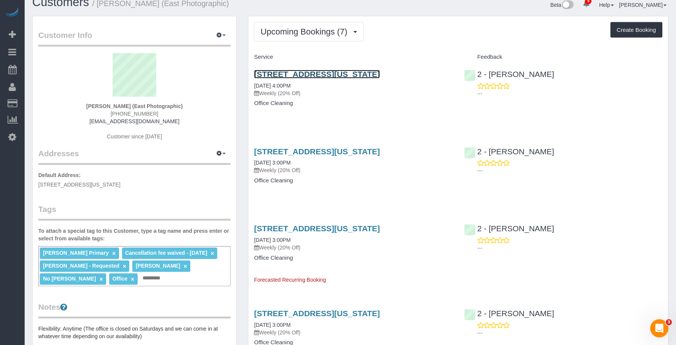
scroll to position [0, 0]
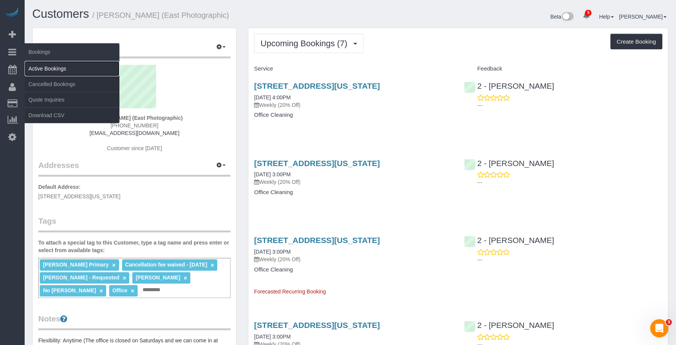
click at [53, 72] on link "Active Bookings" at bounding box center [72, 68] width 95 height 15
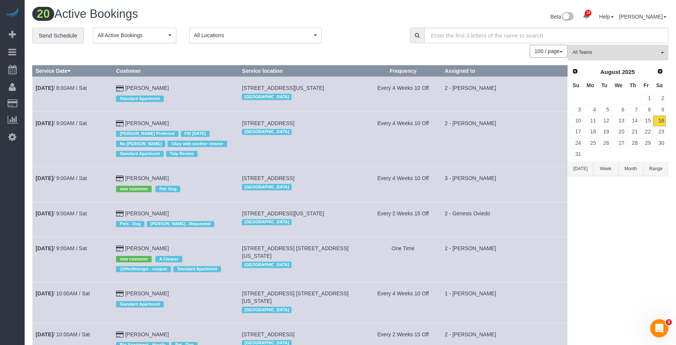
click at [613, 50] on span "All Teams" at bounding box center [616, 52] width 86 height 6
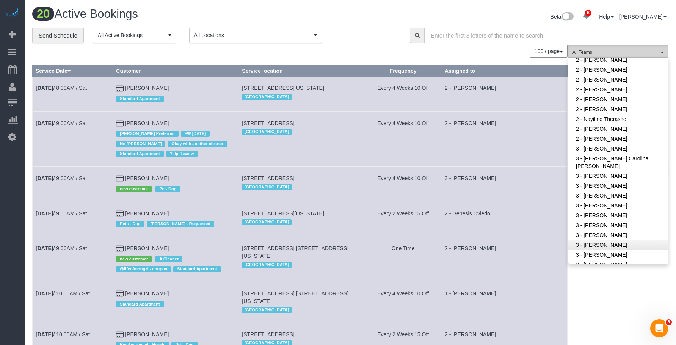
scroll to position [569, 0]
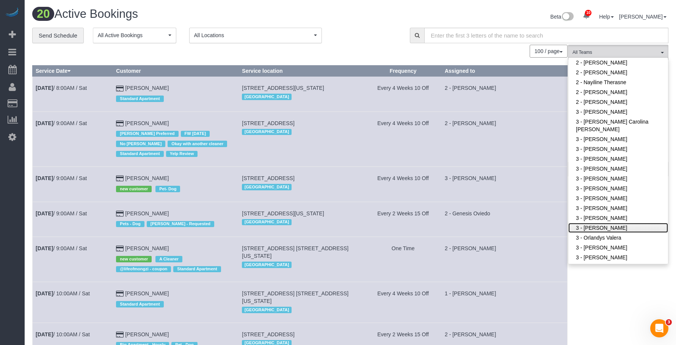
click at [617, 226] on link "3 - [PERSON_NAME]" at bounding box center [618, 228] width 100 height 10
click at [367, 33] on div "**********" at bounding box center [215, 36] width 366 height 16
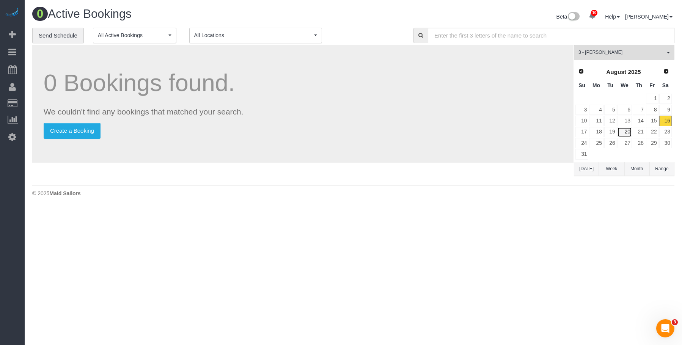
click at [624, 131] on link "20" at bounding box center [624, 132] width 14 height 10
click at [636, 50] on span "3 - [PERSON_NAME]" at bounding box center [621, 52] width 86 height 6
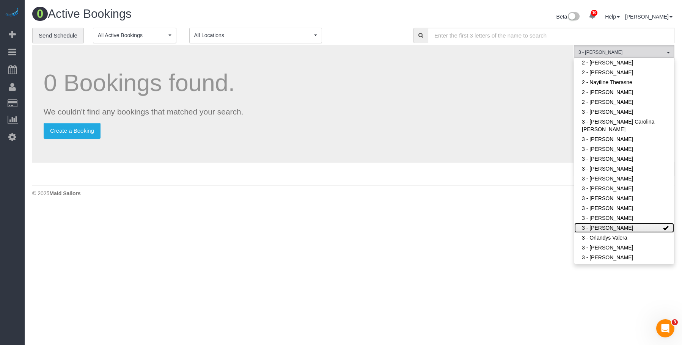
click at [614, 229] on link "3 - [PERSON_NAME]" at bounding box center [624, 228] width 100 height 10
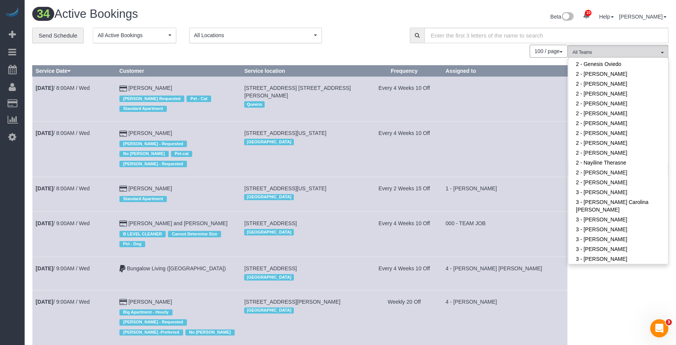
scroll to position [531, 0]
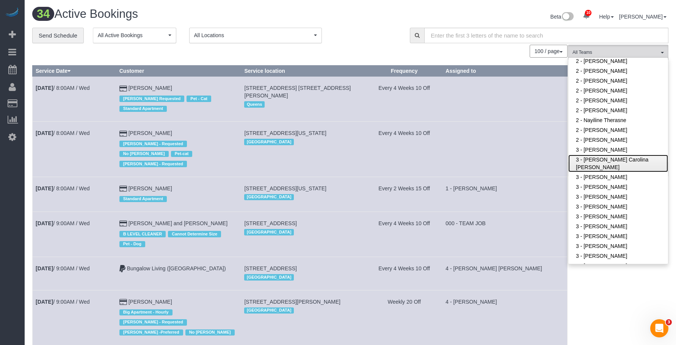
click at [625, 168] on link "3 - [PERSON_NAME] Carolina [PERSON_NAME]" at bounding box center [618, 163] width 100 height 17
click at [352, 28] on div "**********" at bounding box center [215, 36] width 366 height 16
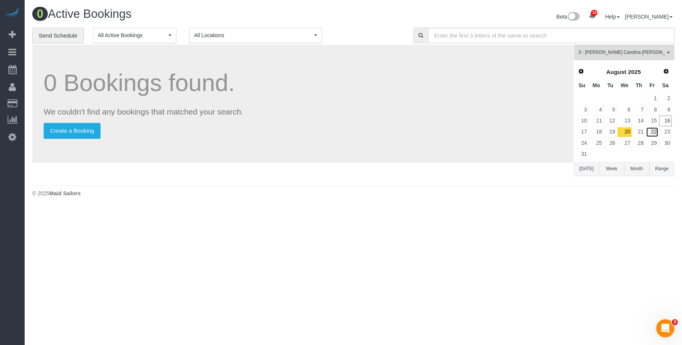
click at [654, 133] on link "22" at bounding box center [652, 132] width 13 height 10
drag, startPoint x: 360, startPoint y: 3, endPoint x: 450, endPoint y: 9, distance: 89.7
click at [360, 3] on div "0 Active Bookings Beta 10 Your Notifications You have 0 alerts × You have 5 to …" at bounding box center [353, 104] width 657 height 208
click at [626, 54] on span "3 - [PERSON_NAME] Carolina [PERSON_NAME]" at bounding box center [621, 52] width 86 height 6
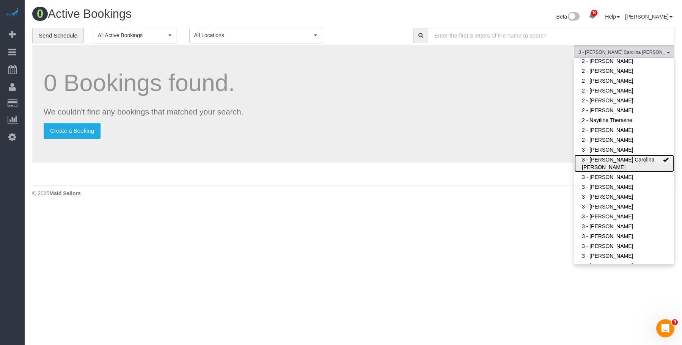
click at [614, 162] on link "3 - [PERSON_NAME] Carolina [PERSON_NAME]" at bounding box center [624, 163] width 100 height 17
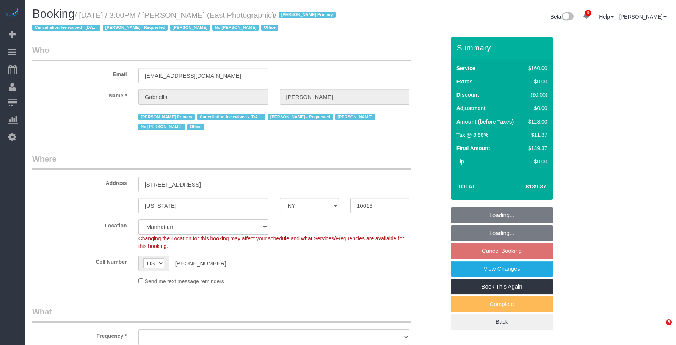
select select "NY"
select select "string:stripe-pm_1RLW3y4VGloSiKo7kYaJcWHg"
select select "object:807"
select select "number:89"
select select "number:90"
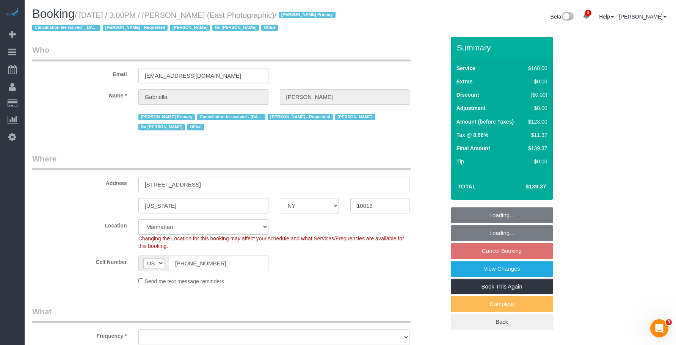
select select "number:15"
select select "number:7"
select select "object:1379"
select select "spot7"
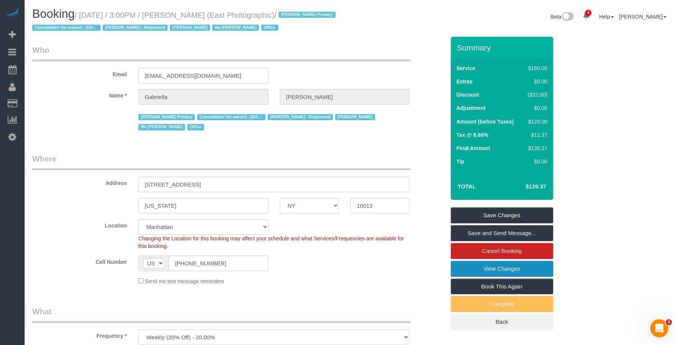
click at [495, 269] on link "View Changes" at bounding box center [502, 269] width 102 height 16
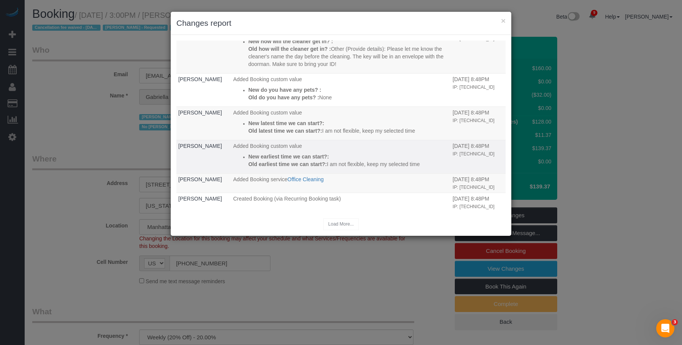
scroll to position [85, 0]
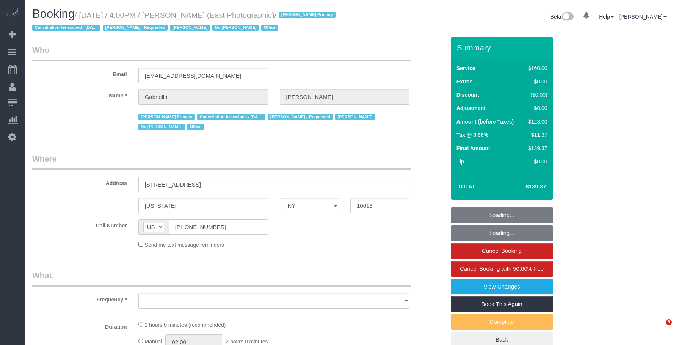
select select "NY"
select select "number:89"
select select "number:90"
select select "number:15"
select select "number:7"
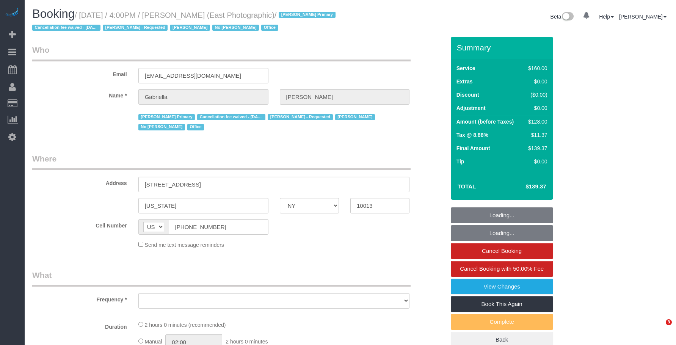
drag, startPoint x: 0, startPoint y: 0, endPoint x: 419, endPoint y: 180, distance: 455.9
click at [362, 22] on div "Beta 0 Your Notifications You have 0 alerts × You have 6 to charge for [DATE] ×…" at bounding box center [512, 18] width 324 height 20
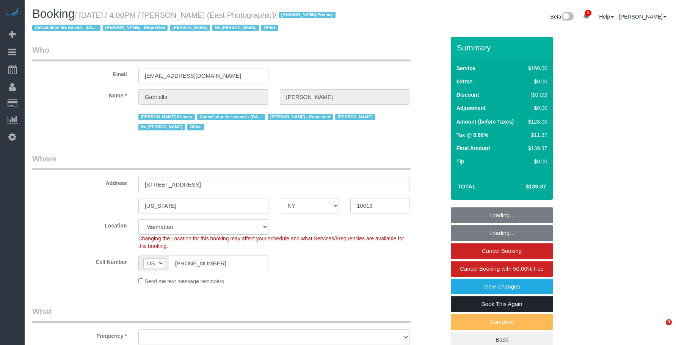
select select "object:1386"
select select "spot1"
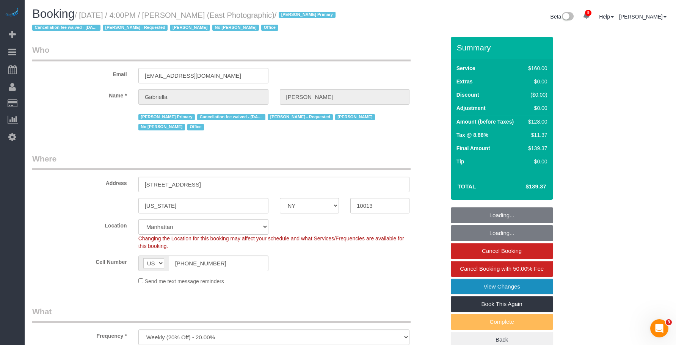
drag, startPoint x: 461, startPoint y: 284, endPoint x: 428, endPoint y: 271, distance: 35.1
click at [461, 284] on link "View Changes" at bounding box center [502, 287] width 102 height 16
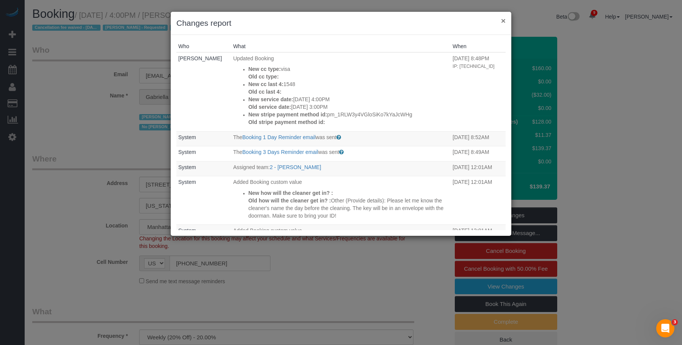
click at [503, 19] on button "×" at bounding box center [503, 21] width 5 height 8
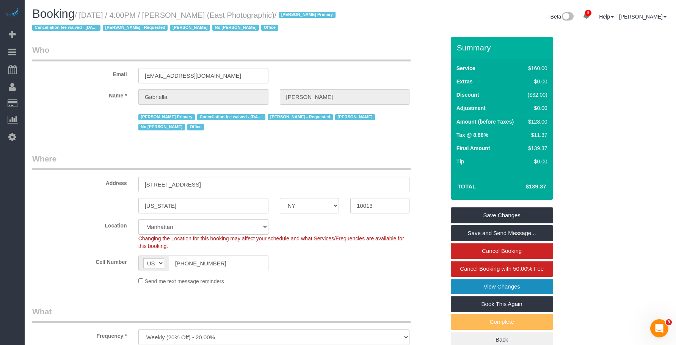
click at [485, 289] on link "View Changes" at bounding box center [502, 287] width 102 height 16
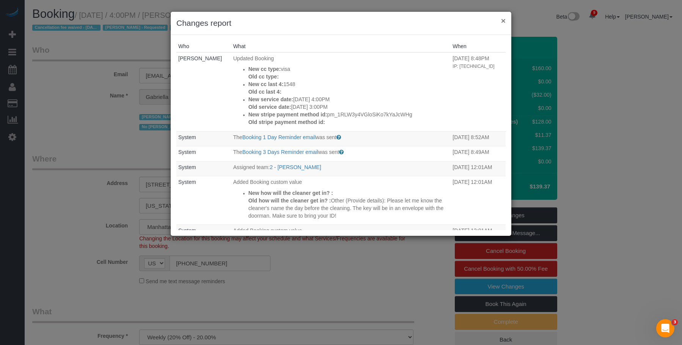
click at [504, 18] on button "×" at bounding box center [503, 21] width 5 height 8
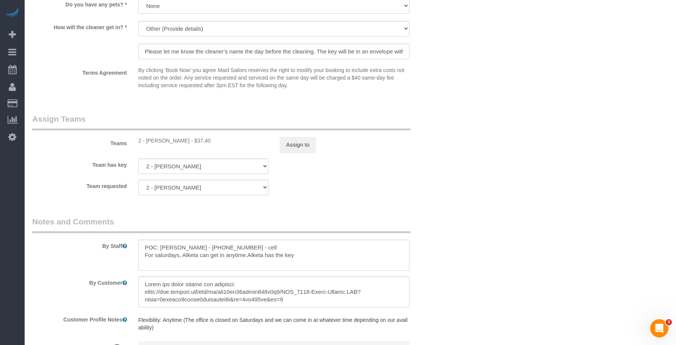
scroll to position [834, 0]
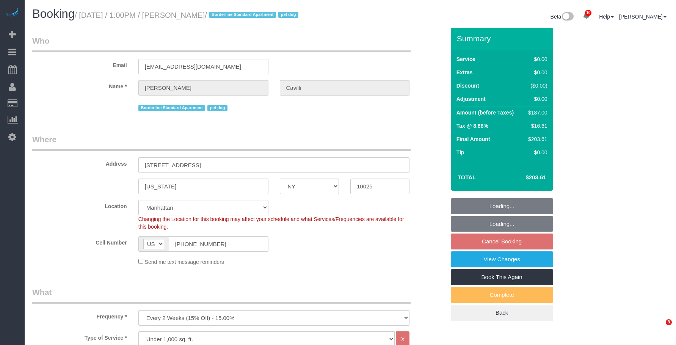
select select "NY"
select select "spot6"
select select "number:89"
select select "number:90"
select select "number:13"
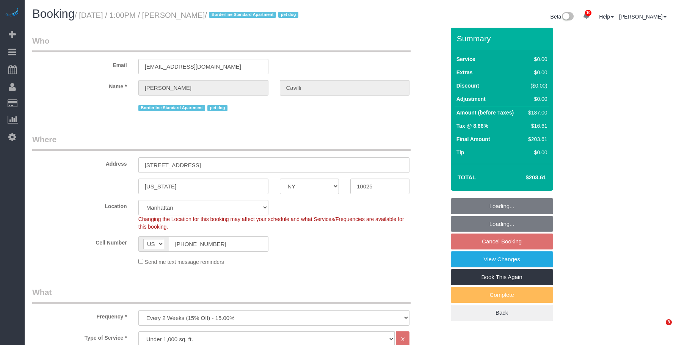
select select "number:5"
select select "2"
drag, startPoint x: 109, startPoint y: 61, endPoint x: 100, endPoint y: 60, distance: 8.8
click at [100, 60] on div "Email c.cavilli@hotmail.com" at bounding box center [239, 54] width 424 height 39
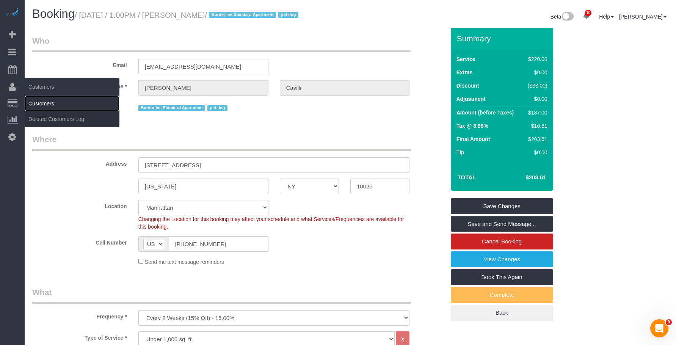
click at [52, 104] on link "Customers" at bounding box center [72, 103] width 95 height 15
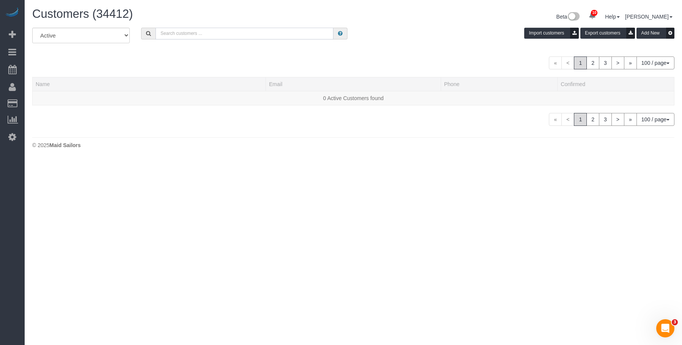
click at [275, 37] on input "text" at bounding box center [244, 34] width 178 height 12
paste input "[EMAIL_ADDRESS][DOMAIN_NAME]"
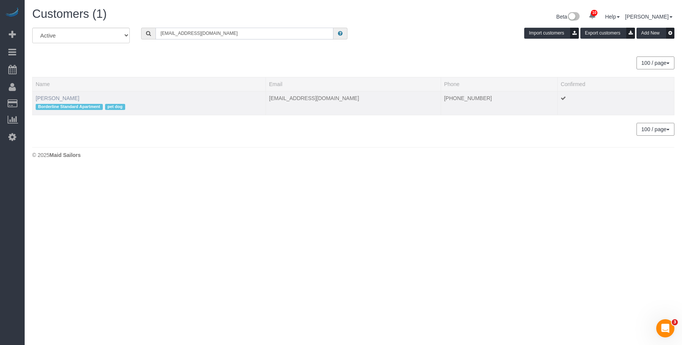
type input "[EMAIL_ADDRESS][DOMAIN_NAME]"
click at [65, 98] on link "Christopher Cavilli" at bounding box center [58, 98] width 44 height 6
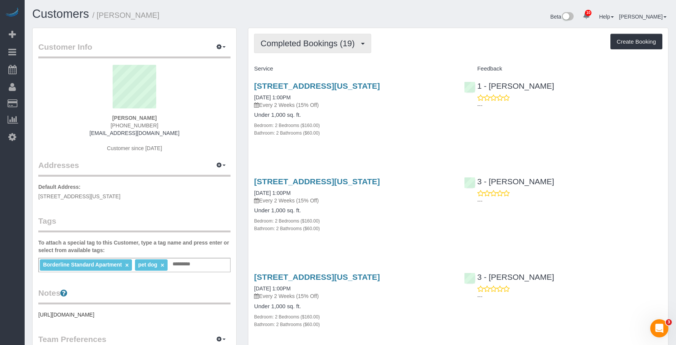
click at [332, 44] on span "Completed Bookings (19)" at bounding box center [310, 43] width 98 height 9
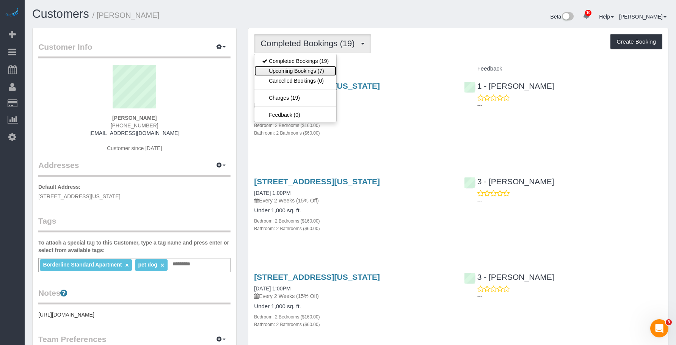
click at [323, 73] on link "Upcoming Bookings (7)" at bounding box center [295, 71] width 82 height 10
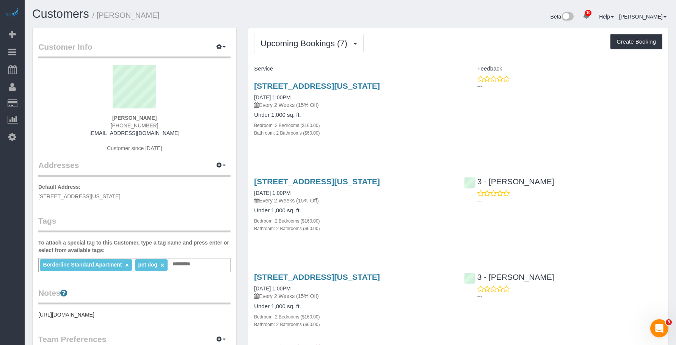
click at [318, 47] on span "Upcoming Bookings (7)" at bounding box center [306, 43] width 91 height 9
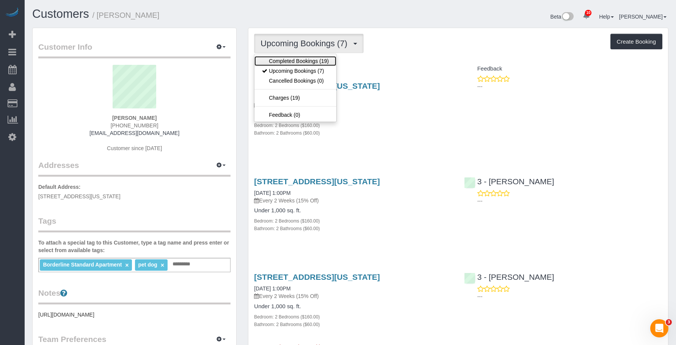
click at [309, 60] on link "Completed Bookings (19)" at bounding box center [295, 61] width 82 height 10
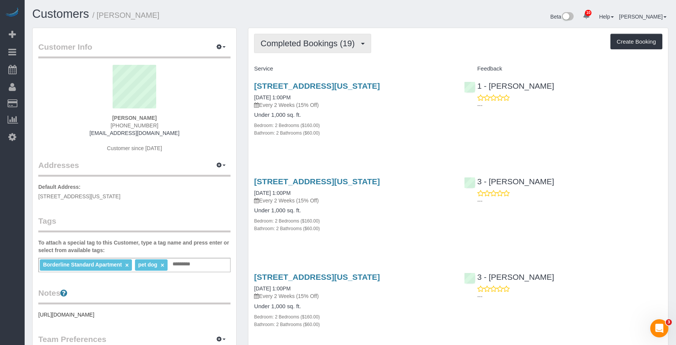
click at [310, 36] on button "Completed Bookings (19)" at bounding box center [312, 43] width 117 height 19
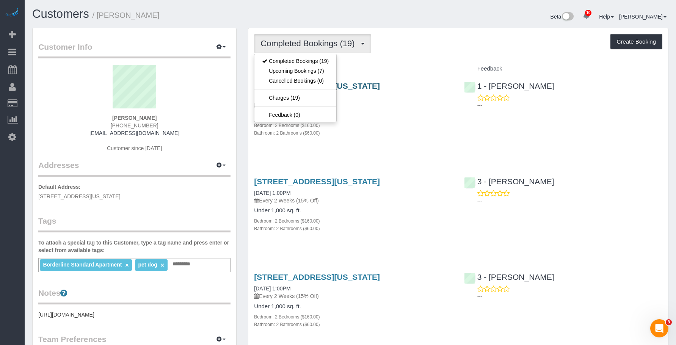
drag, startPoint x: 413, startPoint y: 51, endPoint x: 326, endPoint y: 87, distance: 93.9
click at [413, 52] on div "Completed Bookings (19) Completed Bookings (19) Upcoming Bookings (7) Cancelled…" at bounding box center [458, 43] width 408 height 19
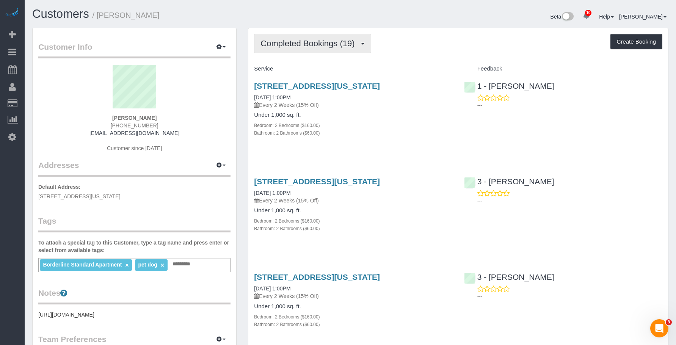
click at [311, 45] on span "Completed Bookings (19)" at bounding box center [310, 43] width 98 height 9
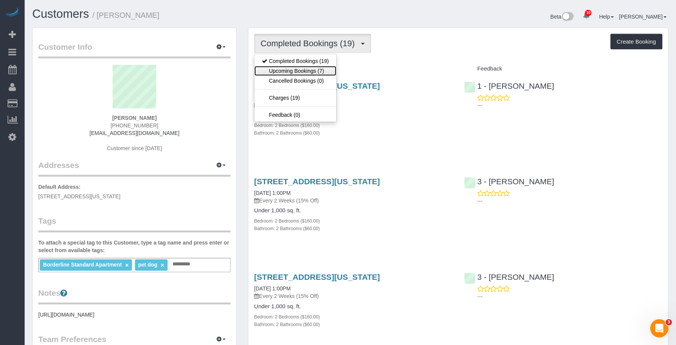
click at [308, 71] on link "Upcoming Bookings (7)" at bounding box center [295, 71] width 82 height 10
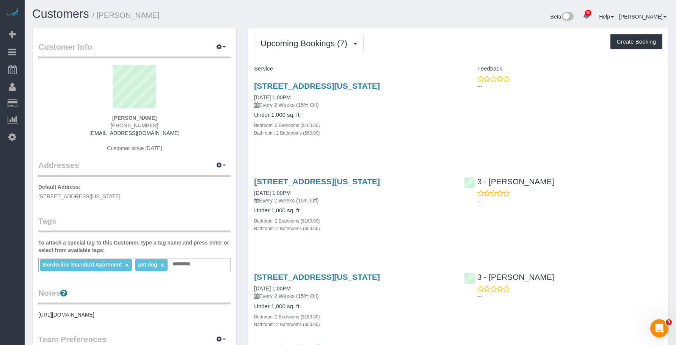
click at [389, 146] on div "805 Columbus Avenue, Phd, New York, NY 10025 08/20/2025 1:00PM Every 2 Weeks (1…" at bounding box center [353, 113] width 210 height 77
click at [380, 85] on link "805 Columbus Avenue, Phd, New York, NY 10025" at bounding box center [317, 86] width 126 height 9
click at [377, 180] on link "805 Columbus Avenue, Phd, New York, NY 10025" at bounding box center [317, 181] width 126 height 9
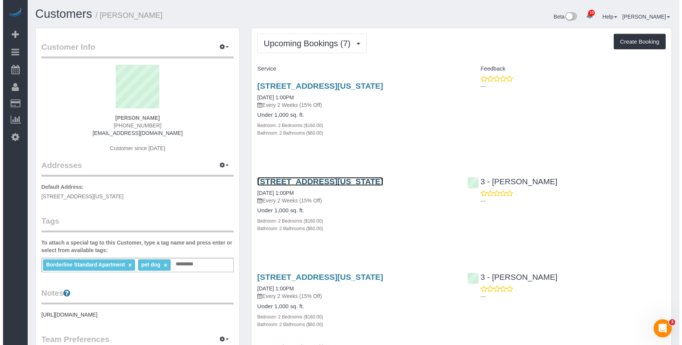
scroll to position [114, 0]
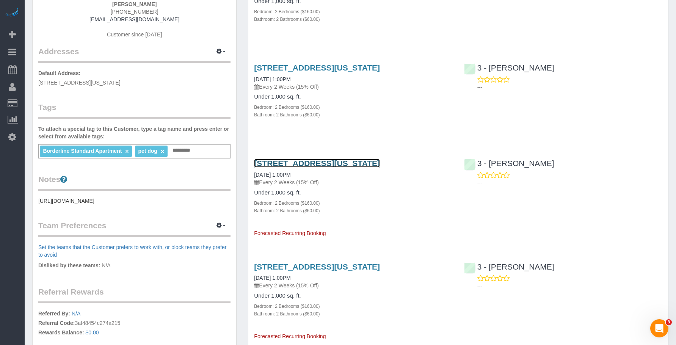
click at [354, 164] on link "805 Columbus Avenue, Phd, New York, NY 10025" at bounding box center [317, 163] width 126 height 9
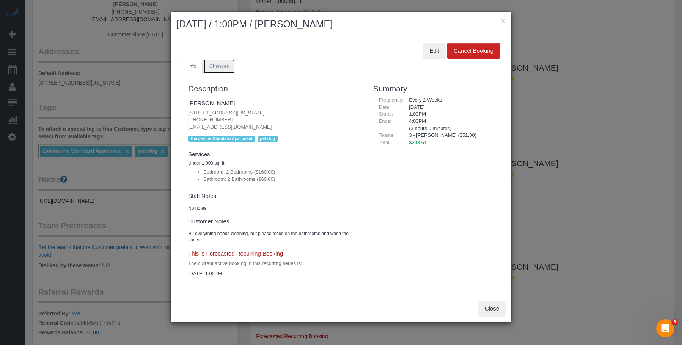
click at [221, 66] on span "Changes" at bounding box center [219, 66] width 20 height 6
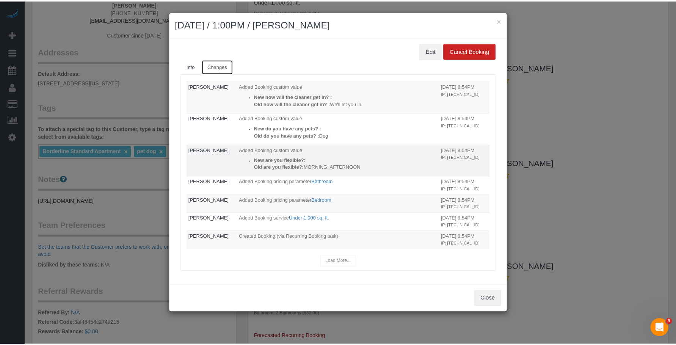
scroll to position [0, 0]
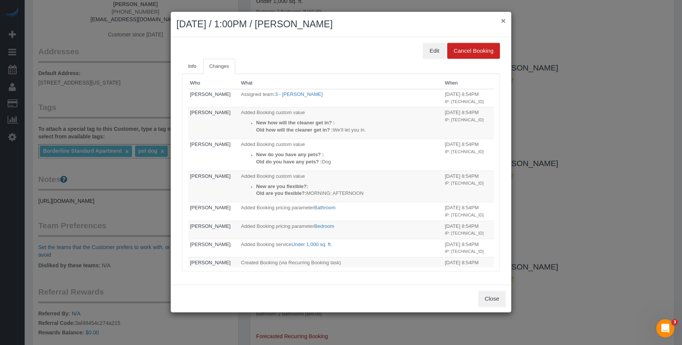
click at [502, 20] on button "×" at bounding box center [503, 21] width 5 height 8
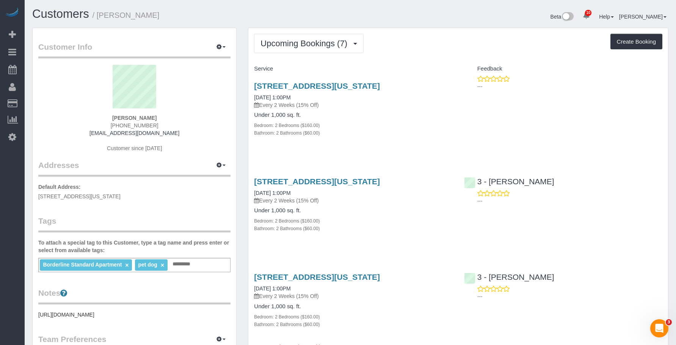
click at [461, 234] on div "805 Columbus Avenue, Phd, New York, NY 10025 09/03/2025 1:00PM Every 2 Weeks (1…" at bounding box center [458, 209] width 420 height 77
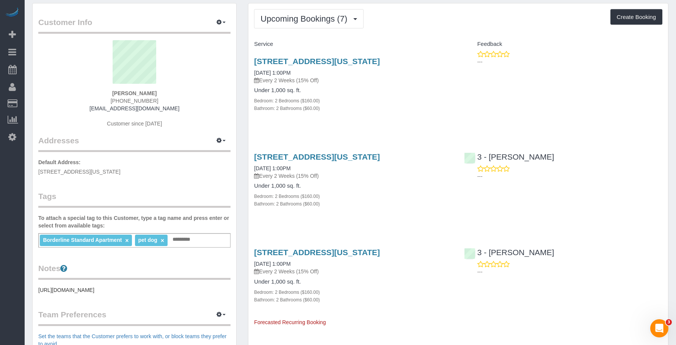
scroll to position [76, 0]
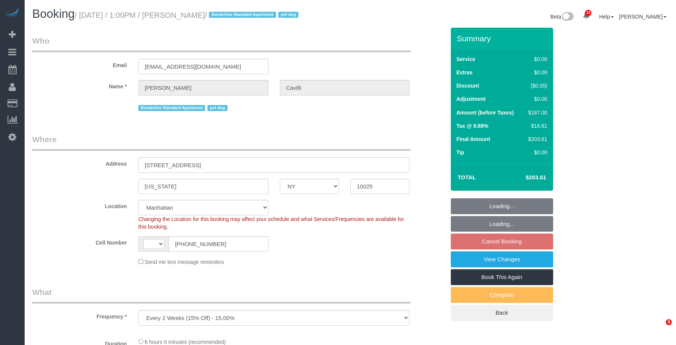
select select "NY"
select select "object:574"
select select "string:[GEOGRAPHIC_DATA]"
select select "string:stripe-pm_1RY8gG4VGloSiKo7or0hj2s2"
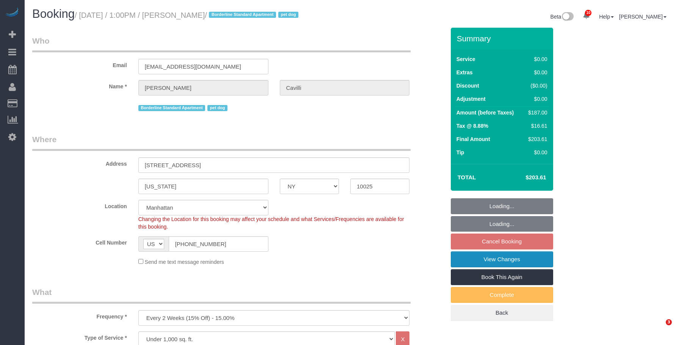
click at [525, 261] on link "View Changes" at bounding box center [502, 259] width 102 height 16
select select "number:89"
select select "number:90"
select select "number:13"
select select "number:5"
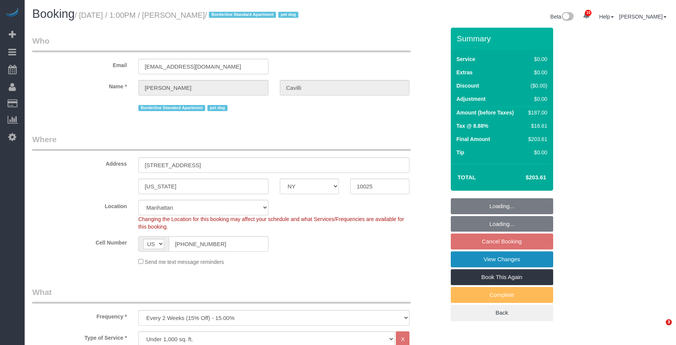
select select "2"
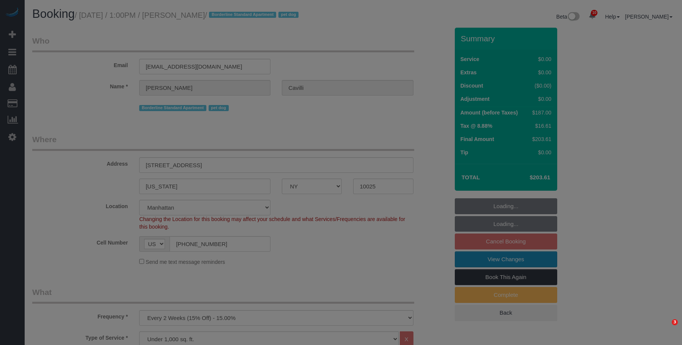
select select "spot6"
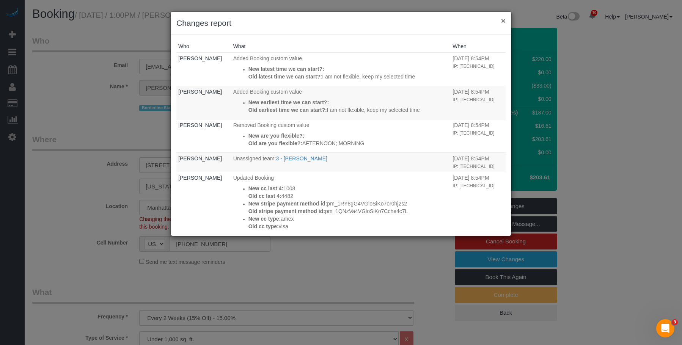
click at [502, 19] on button "×" at bounding box center [503, 21] width 5 height 8
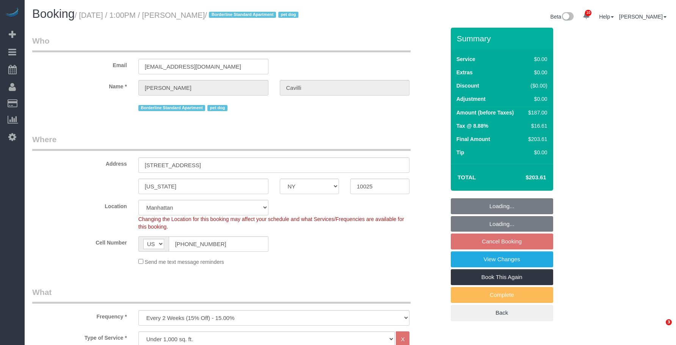
select select "NY"
select select "2"
select select "string:stripe"
select select "number:89"
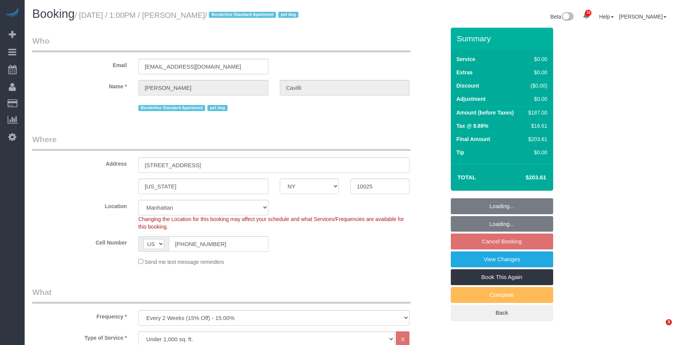
select select "number:90"
select select "number:13"
select select "number:5"
select select "object:1428"
select select "spot6"
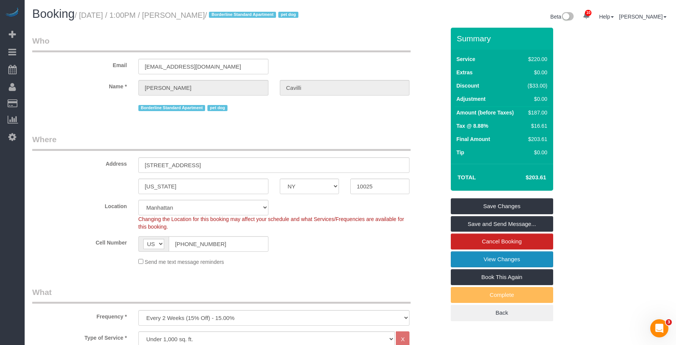
click at [468, 267] on link "View Changes" at bounding box center [502, 259] width 102 height 16
